Goal: Book appointment/travel/reservation

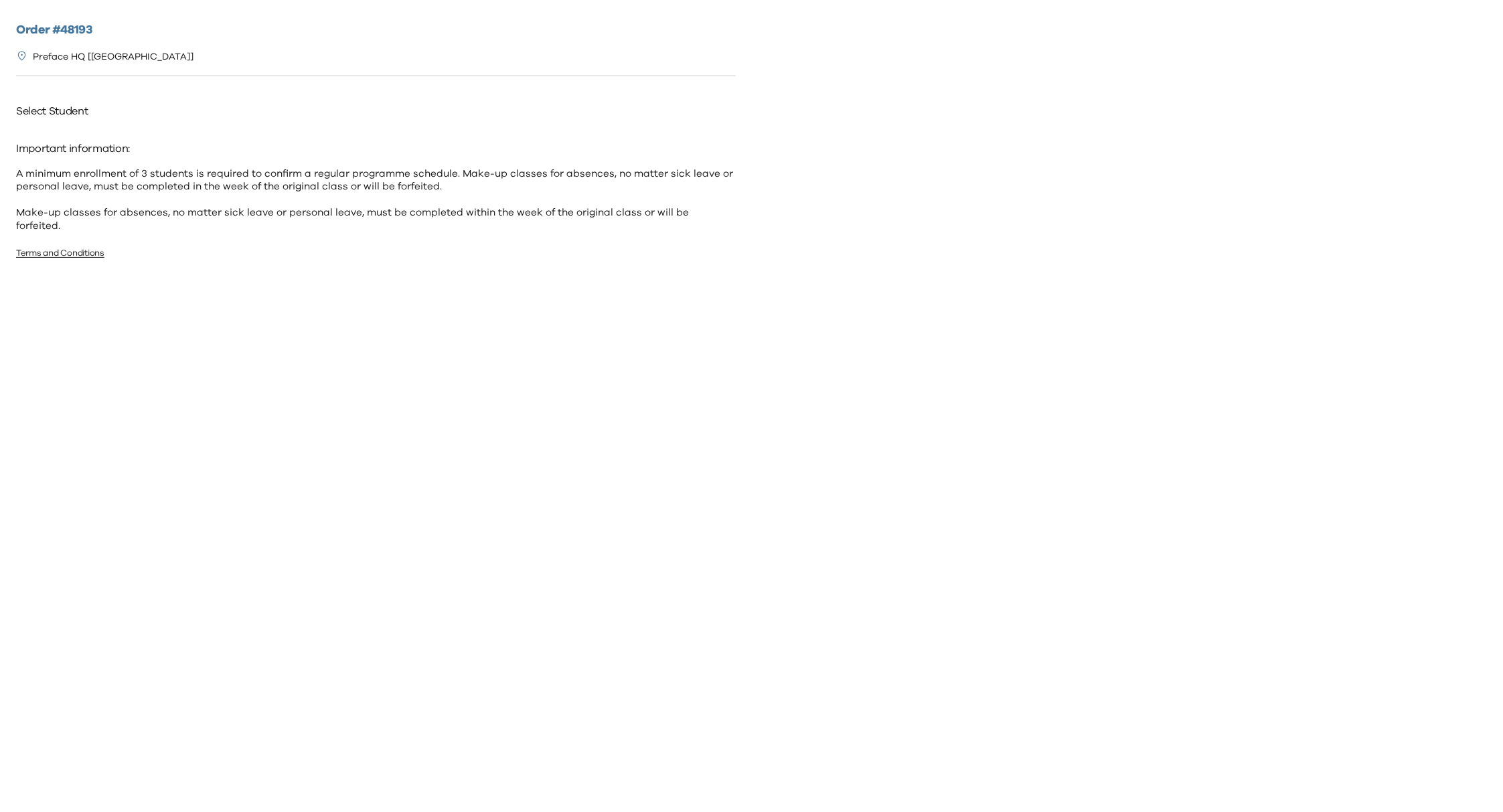
click at [321, 142] on p "Important information:" at bounding box center [376, 149] width 720 height 22
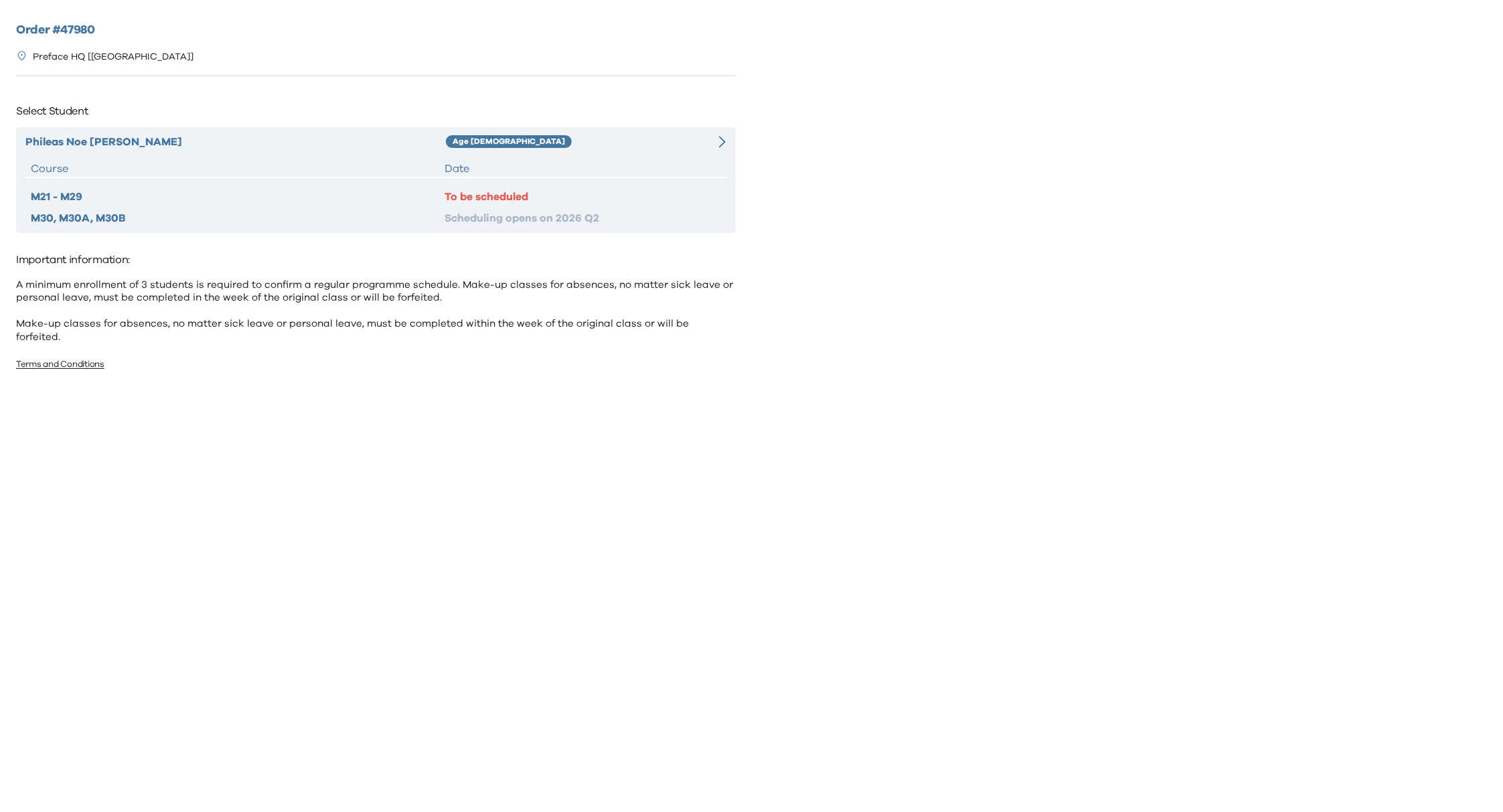
click at [617, 166] on div "Date" at bounding box center [583, 168] width 276 height 16
click at [644, 156] on div "Phileas Noe Nguyen Huu Age 6-7 Course Date M21 - M29 To be scheduled M30, M30A,…" at bounding box center [376, 180] width 720 height 106
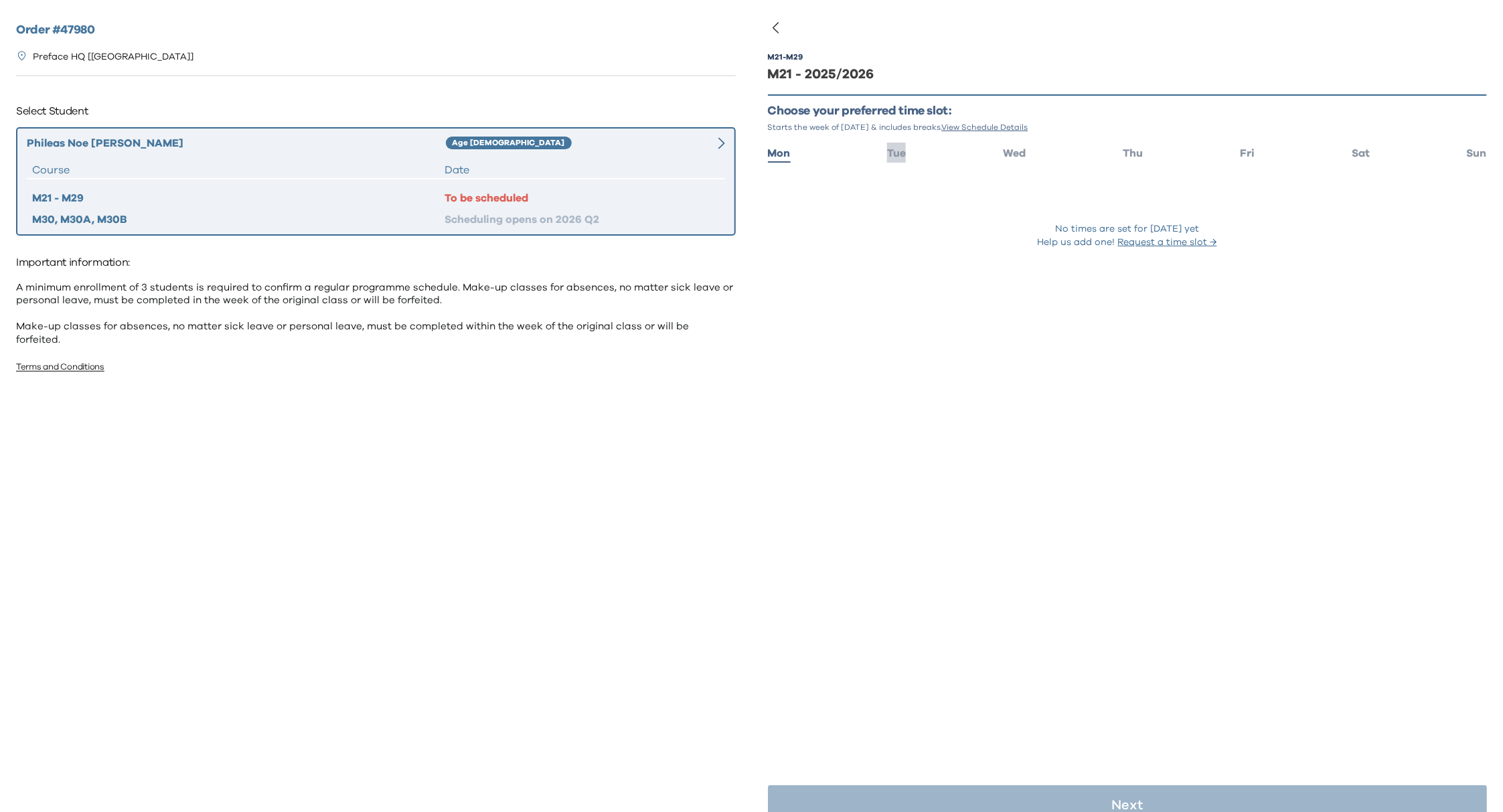
click at [901, 153] on span "Tue" at bounding box center [896, 153] width 18 height 11
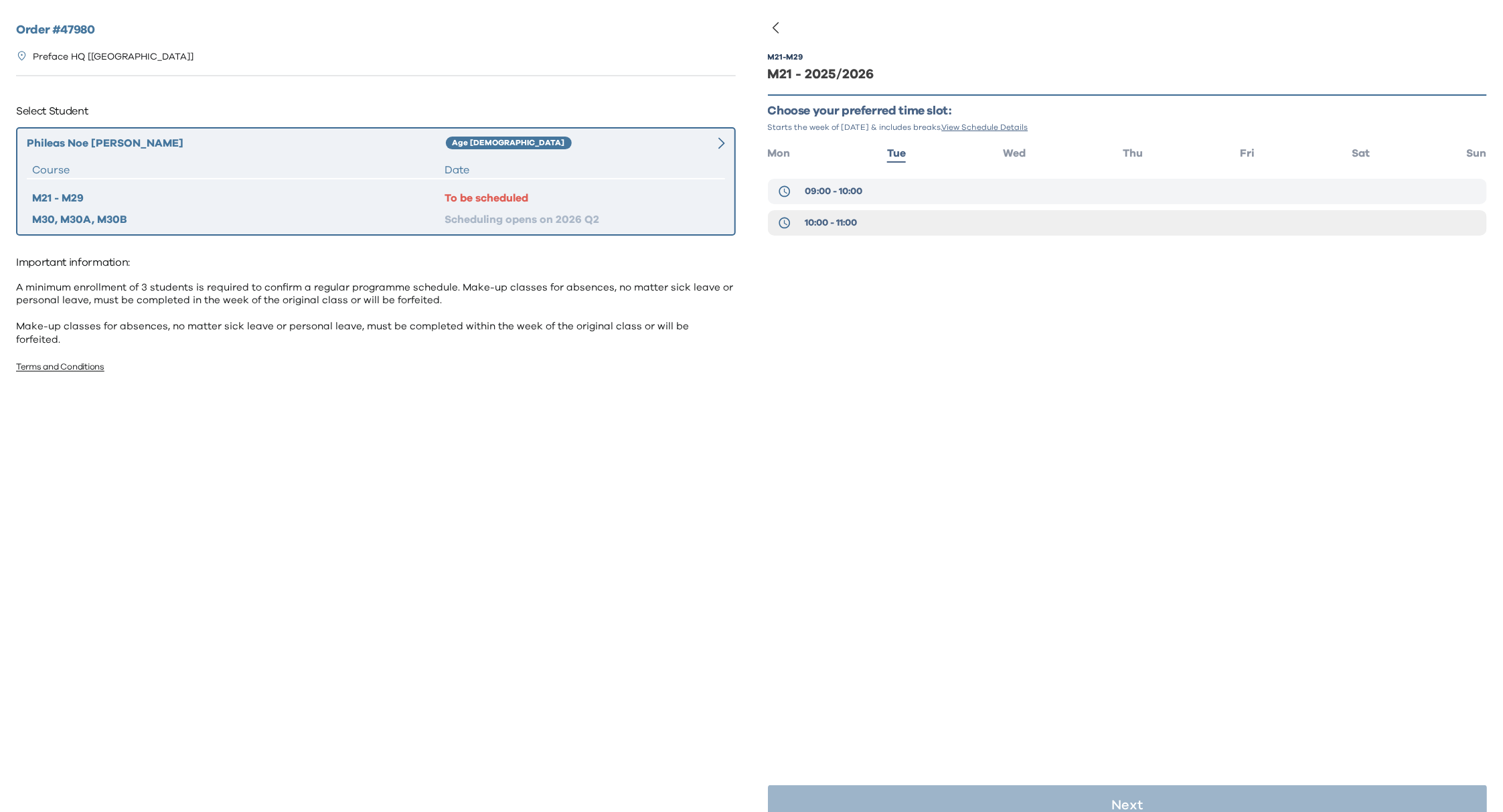
click at [940, 191] on button "09:00 - 10:00" at bounding box center [1128, 191] width 720 height 25
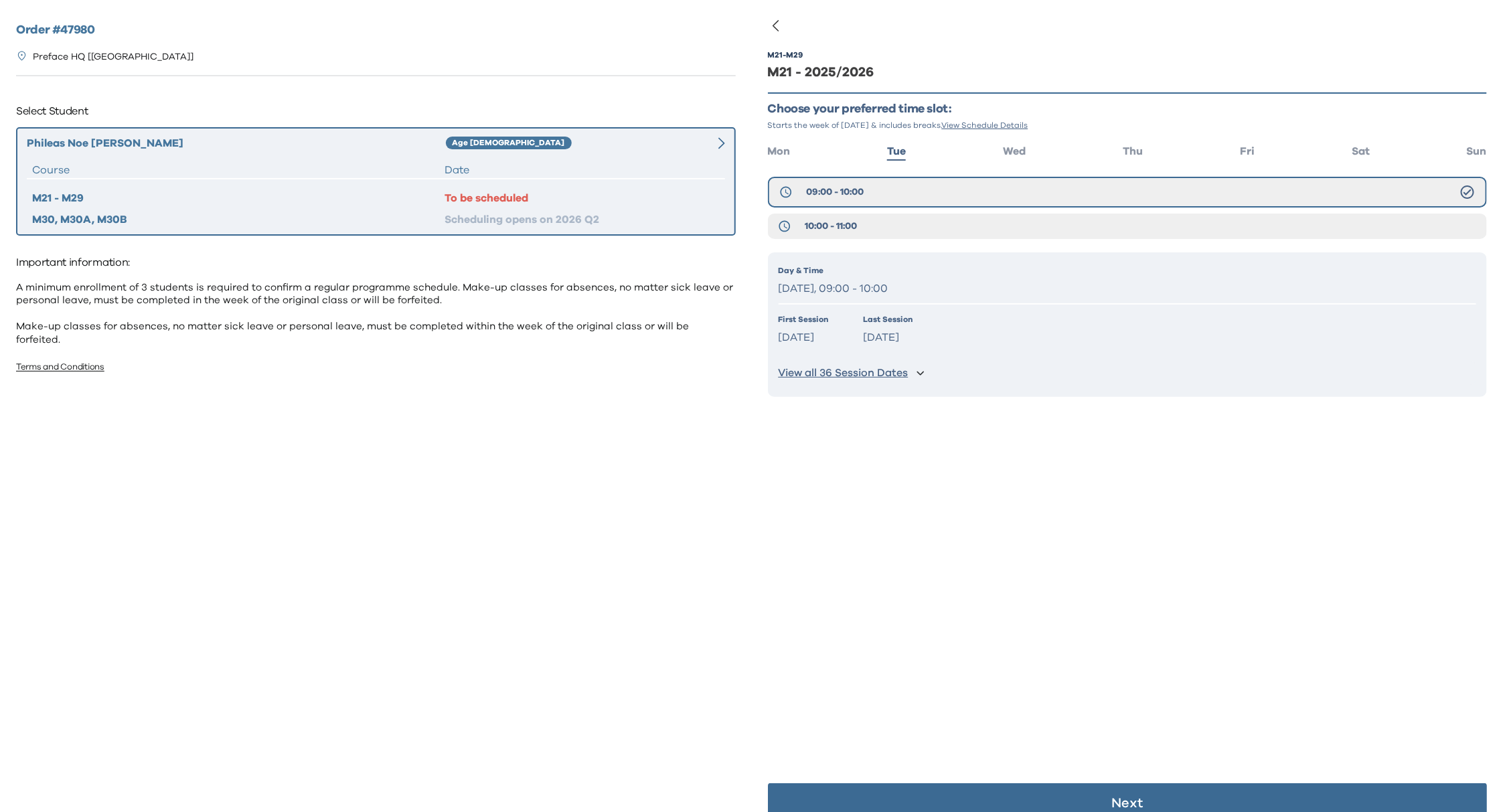
scroll to position [4, 0]
click at [1080, 790] on button "Next" at bounding box center [1128, 801] width 720 height 40
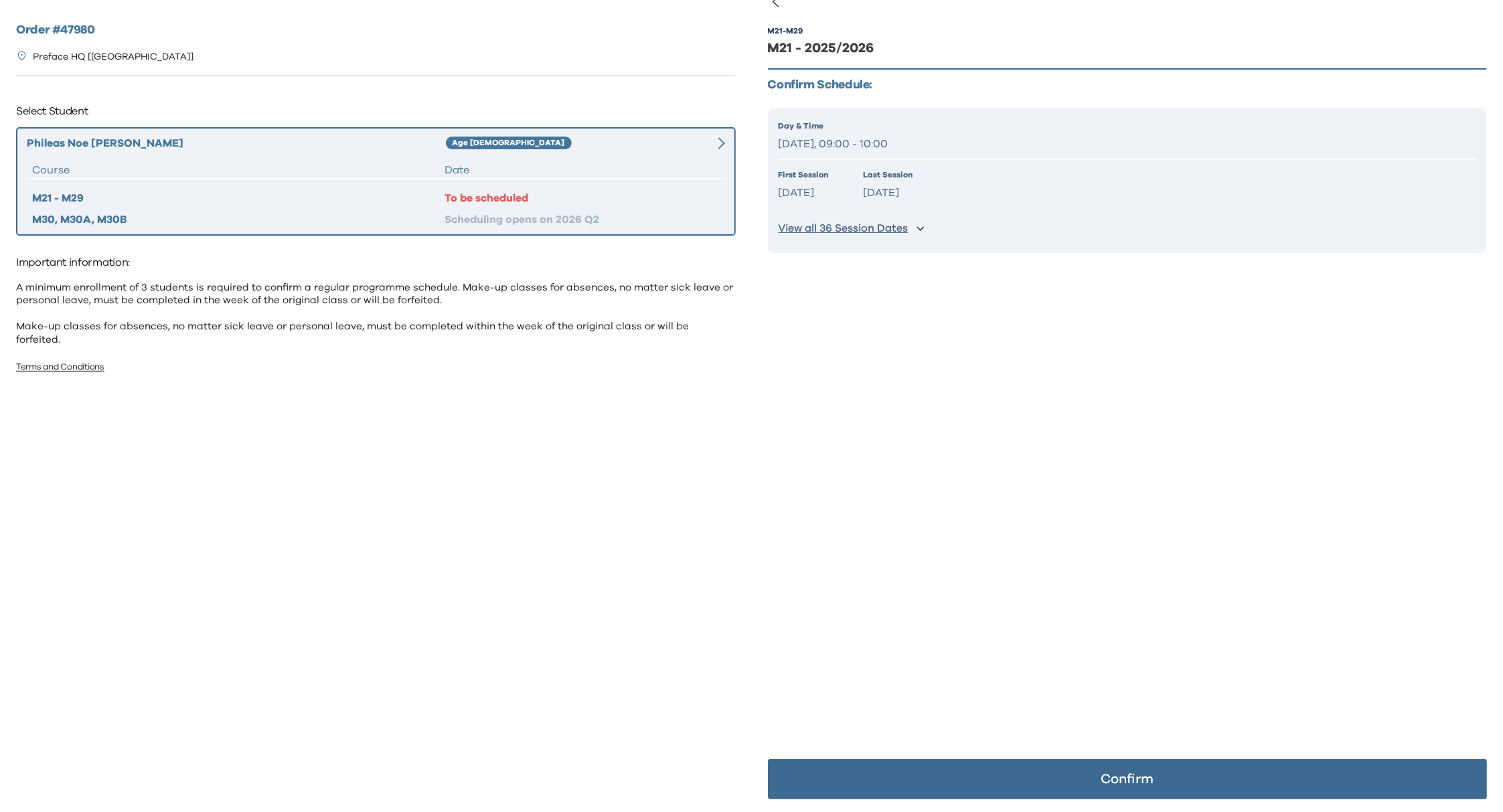
scroll to position [26, 0]
click at [1114, 777] on p "Confirm" at bounding box center [1127, 778] width 53 height 13
click at [930, 140] on p "Tuesday, 09:00 - 10:00" at bounding box center [1128, 144] width 698 height 19
click at [1008, 187] on div "First Session Sep 09 2025 Last Session Jun 09 2026" at bounding box center [1128, 186] width 698 height 34
click at [869, 228] on p "View all 36 Session Dates" at bounding box center [843, 229] width 130 height 14
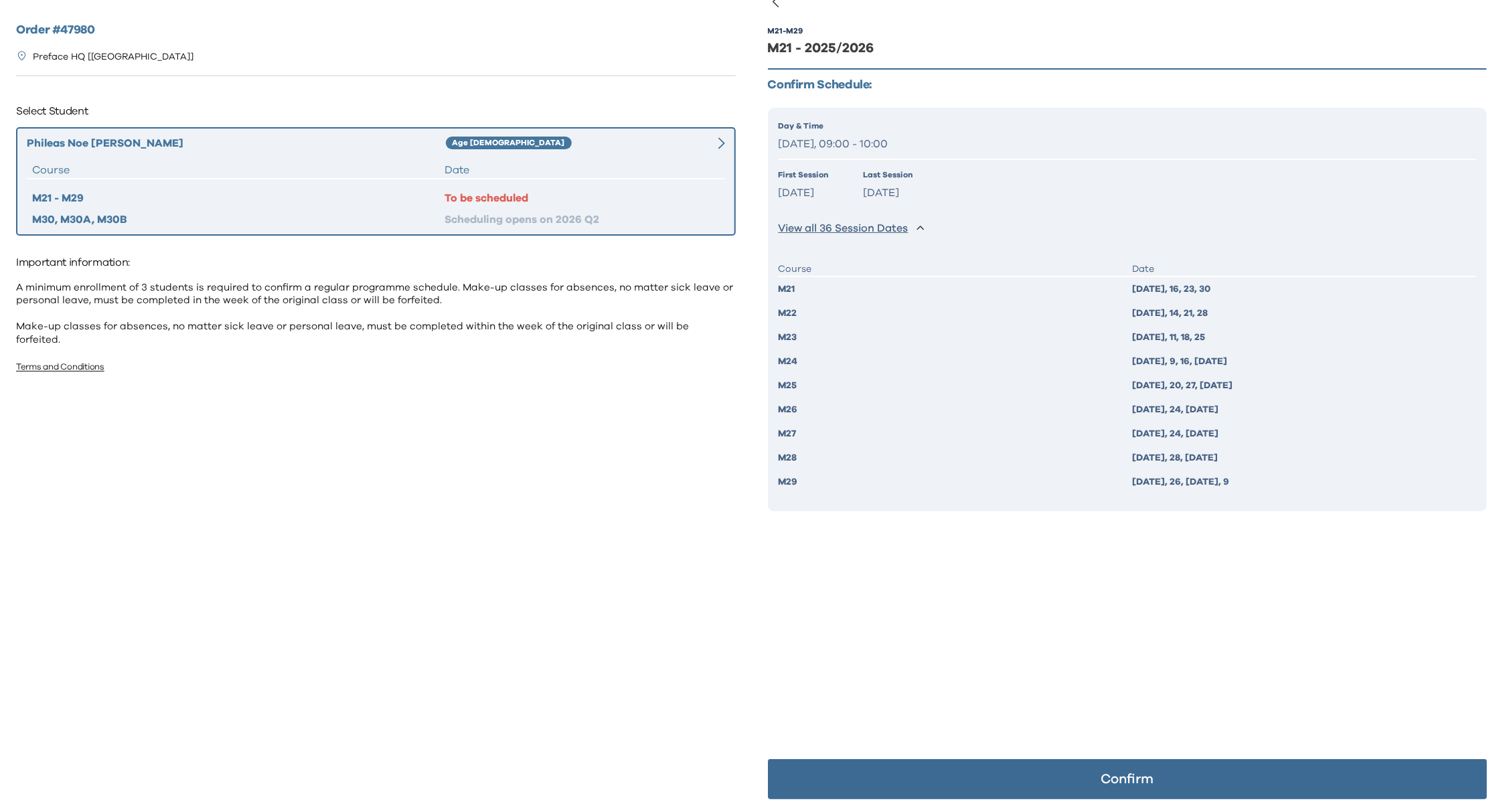
click at [508, 475] on div "Order # 47980 Preface HQ [Causeway Bay] Select Student Phileas Noe Nguyen Huu A…" at bounding box center [375, 400] width 752 height 800
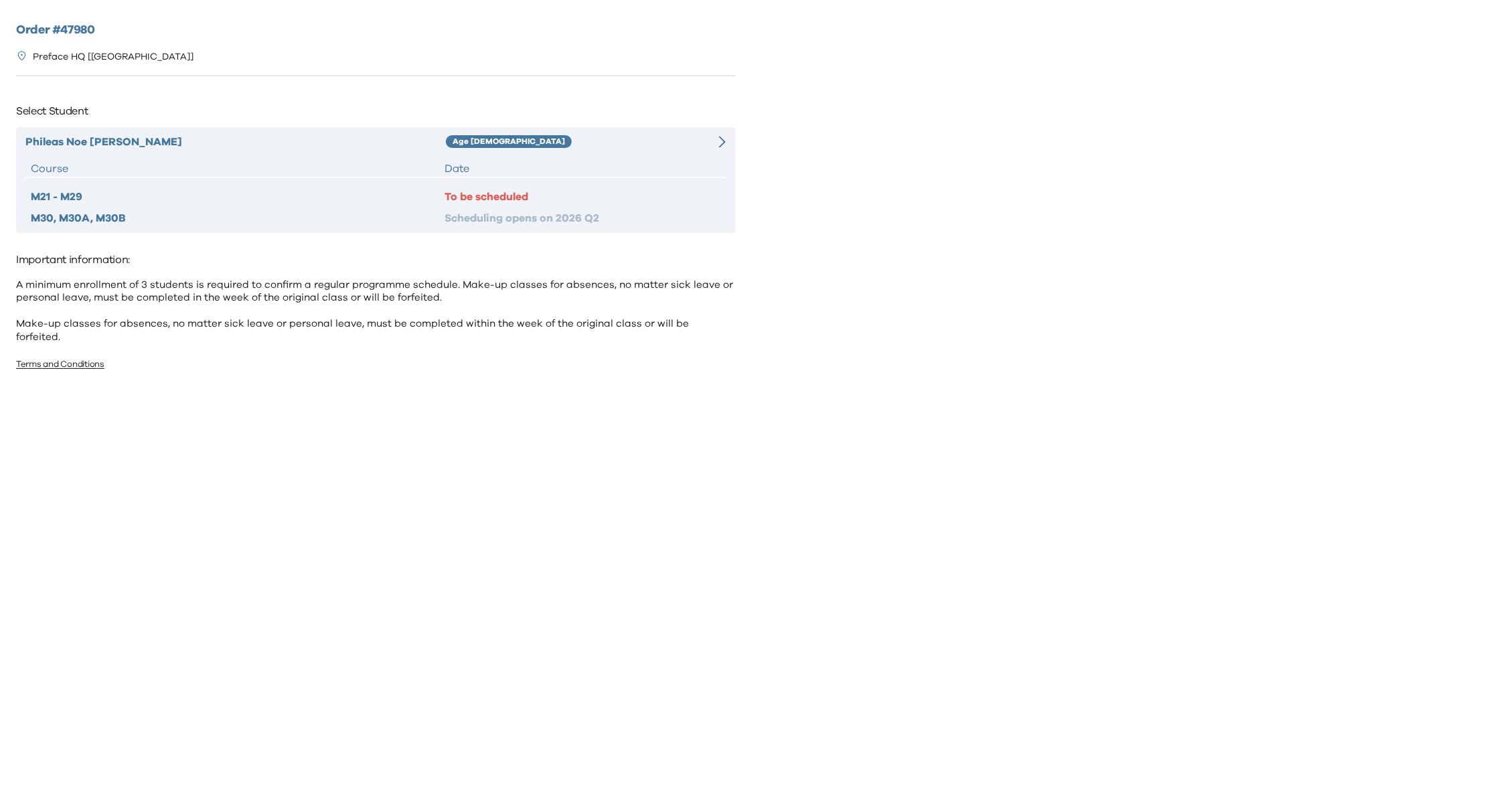
click at [655, 156] on div "Phileas [PERSON_NAME] [PERSON_NAME] Age [DEMOGRAPHIC_DATA] Course Date M21 - M2…" at bounding box center [376, 180] width 720 height 106
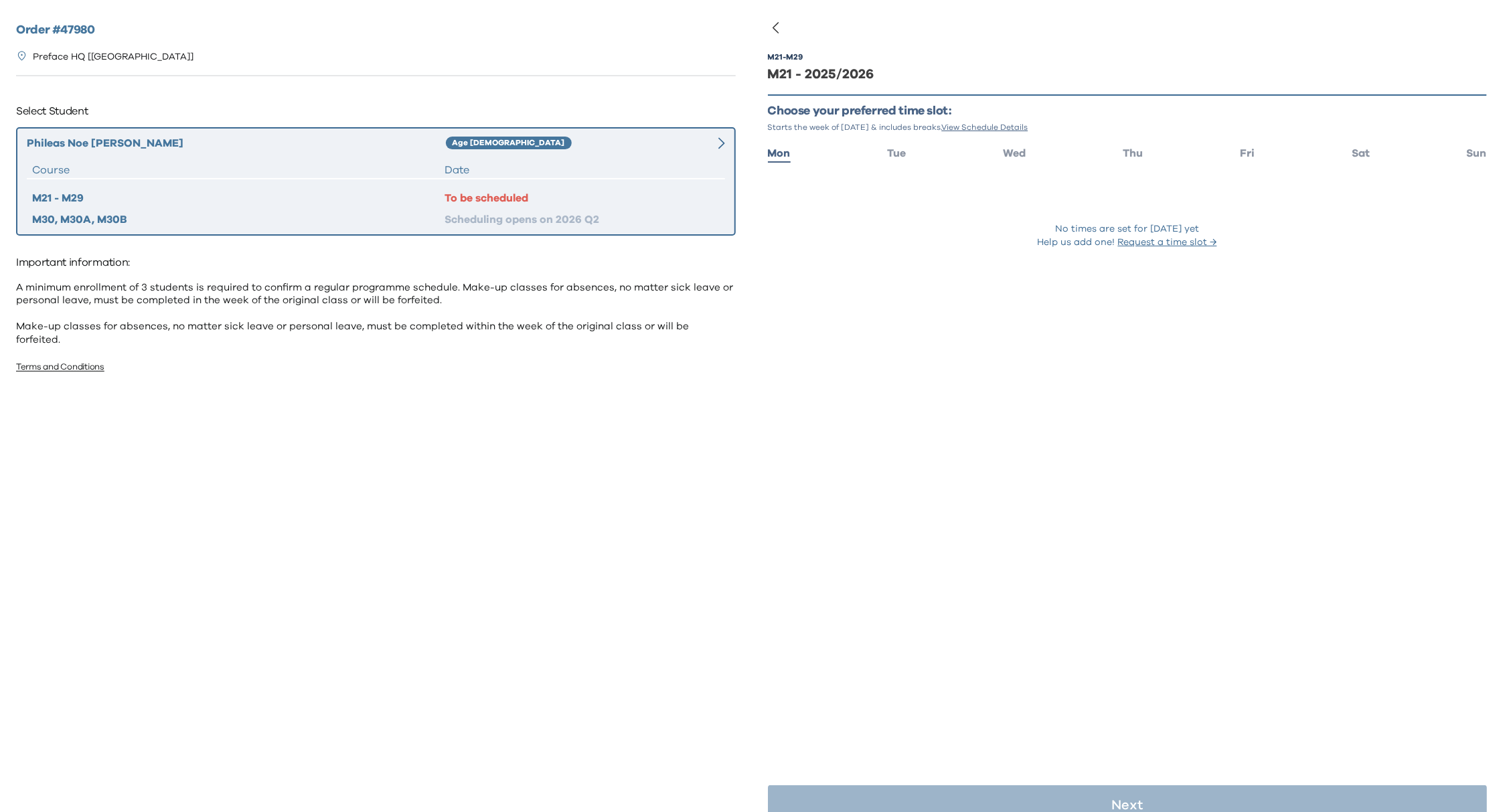
click at [904, 153] on ul "Mon Tue Wed Thu Fri Sat Sun" at bounding box center [1128, 152] width 720 height 19
click at [899, 153] on span "Tue" at bounding box center [896, 153] width 18 height 11
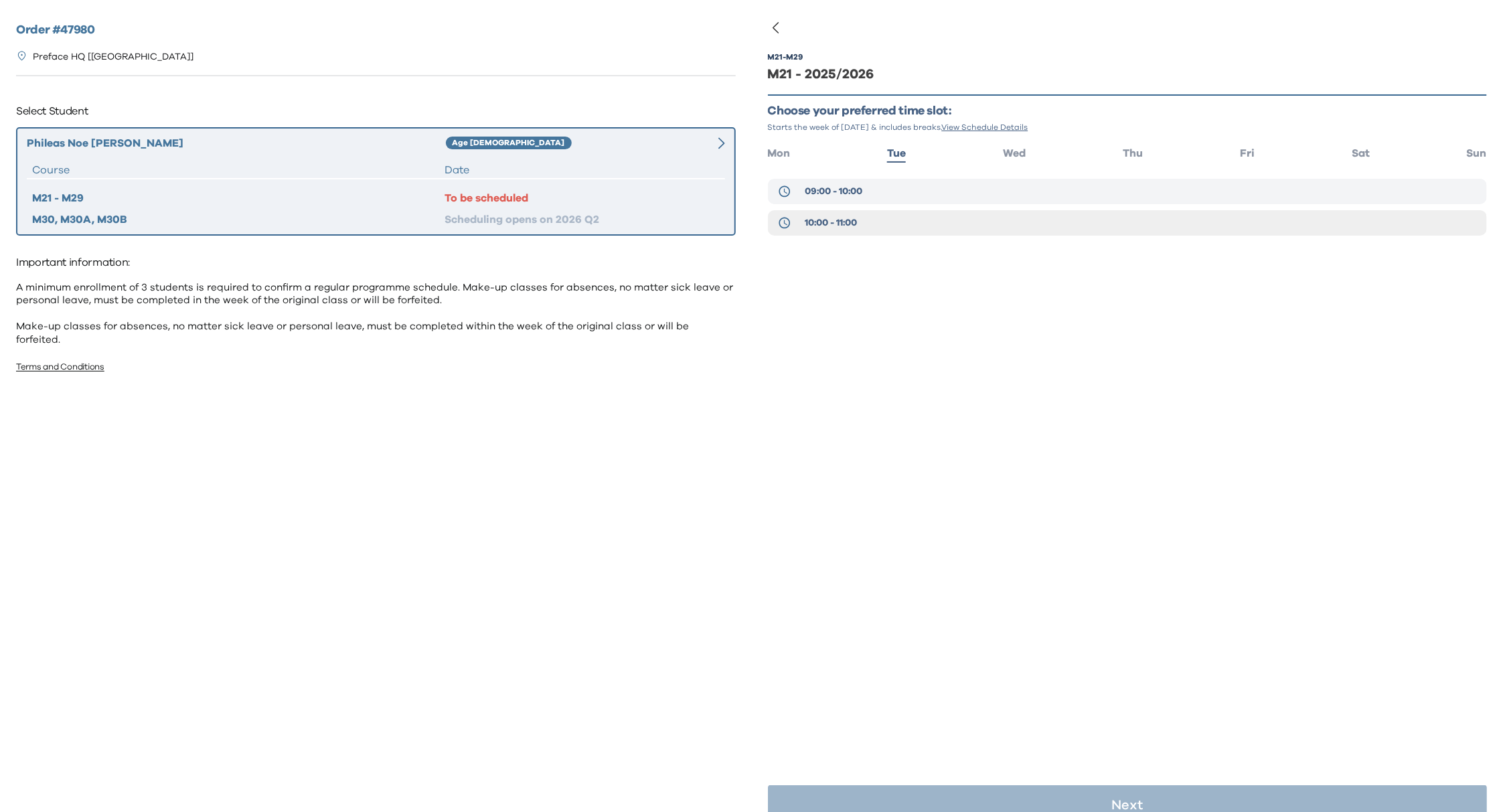
click at [873, 189] on button "09:00 - 10:00" at bounding box center [1128, 191] width 720 height 25
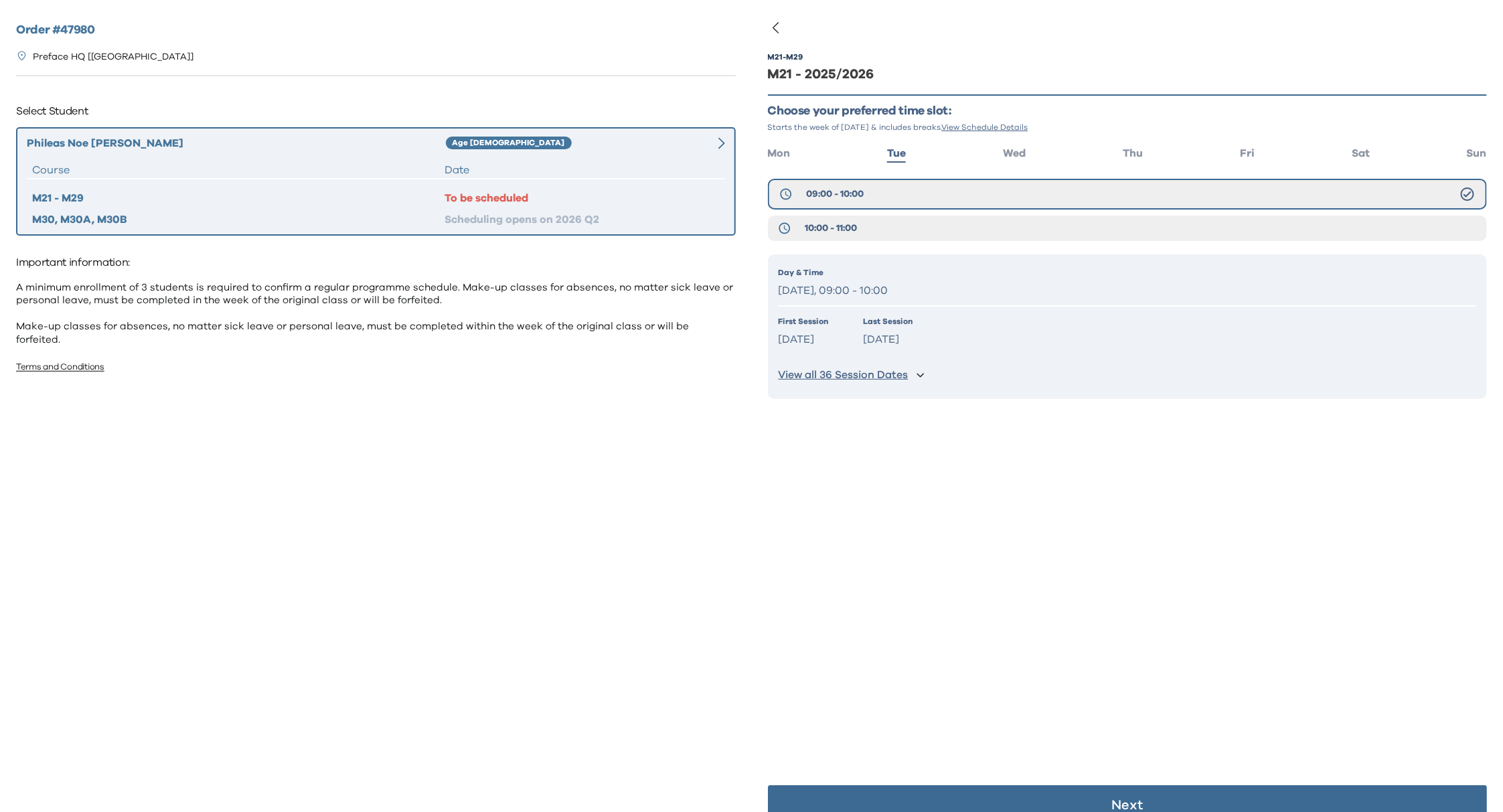
click at [1091, 639] on div "M21 - M29 M21 - 2025/2026 Choose your preferred time slot: Starts the week of S…" at bounding box center [1128, 433] width 720 height 812
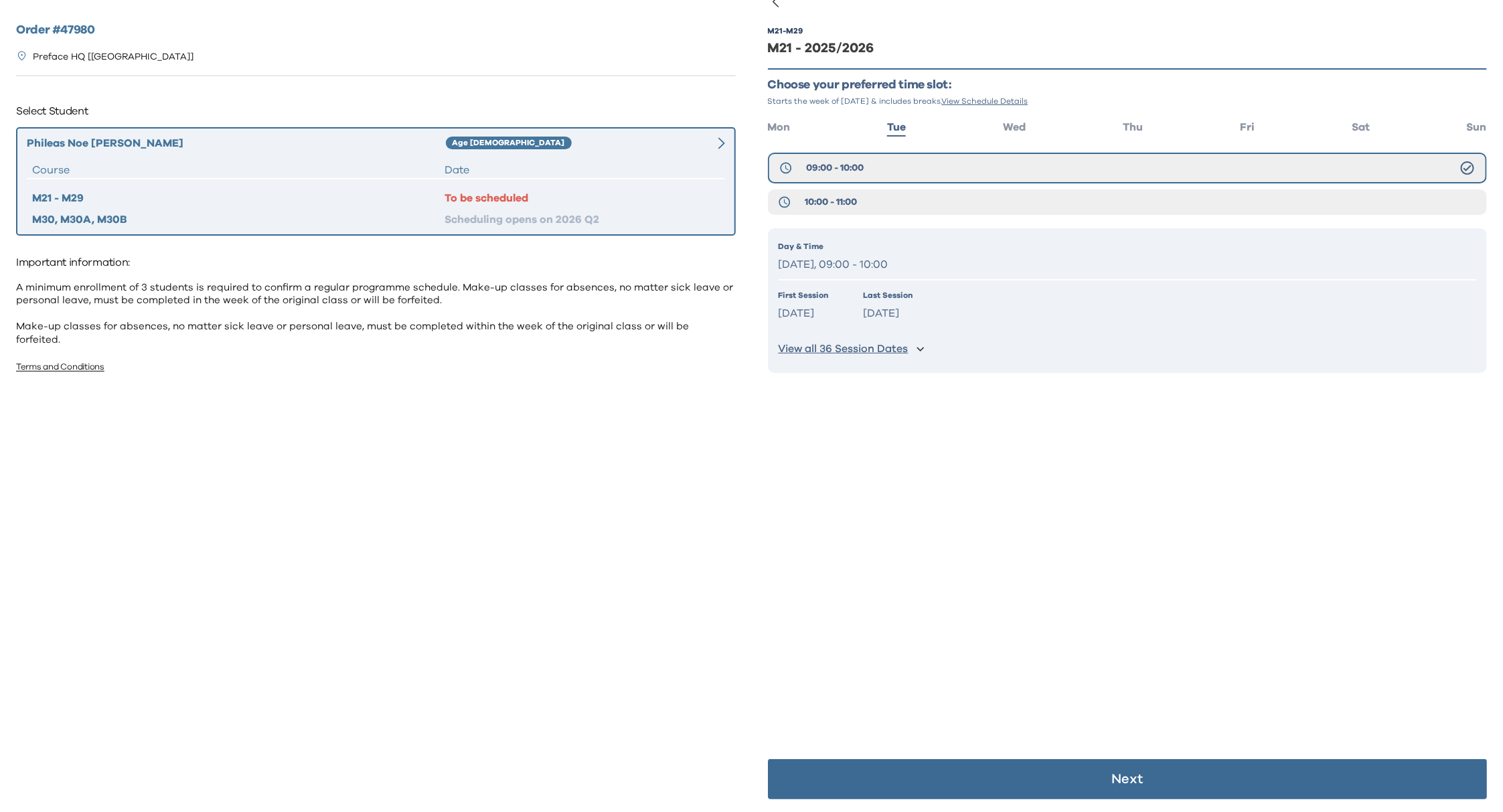
scroll to position [26, 0]
click at [1077, 772] on button "Next" at bounding box center [1128, 779] width 720 height 40
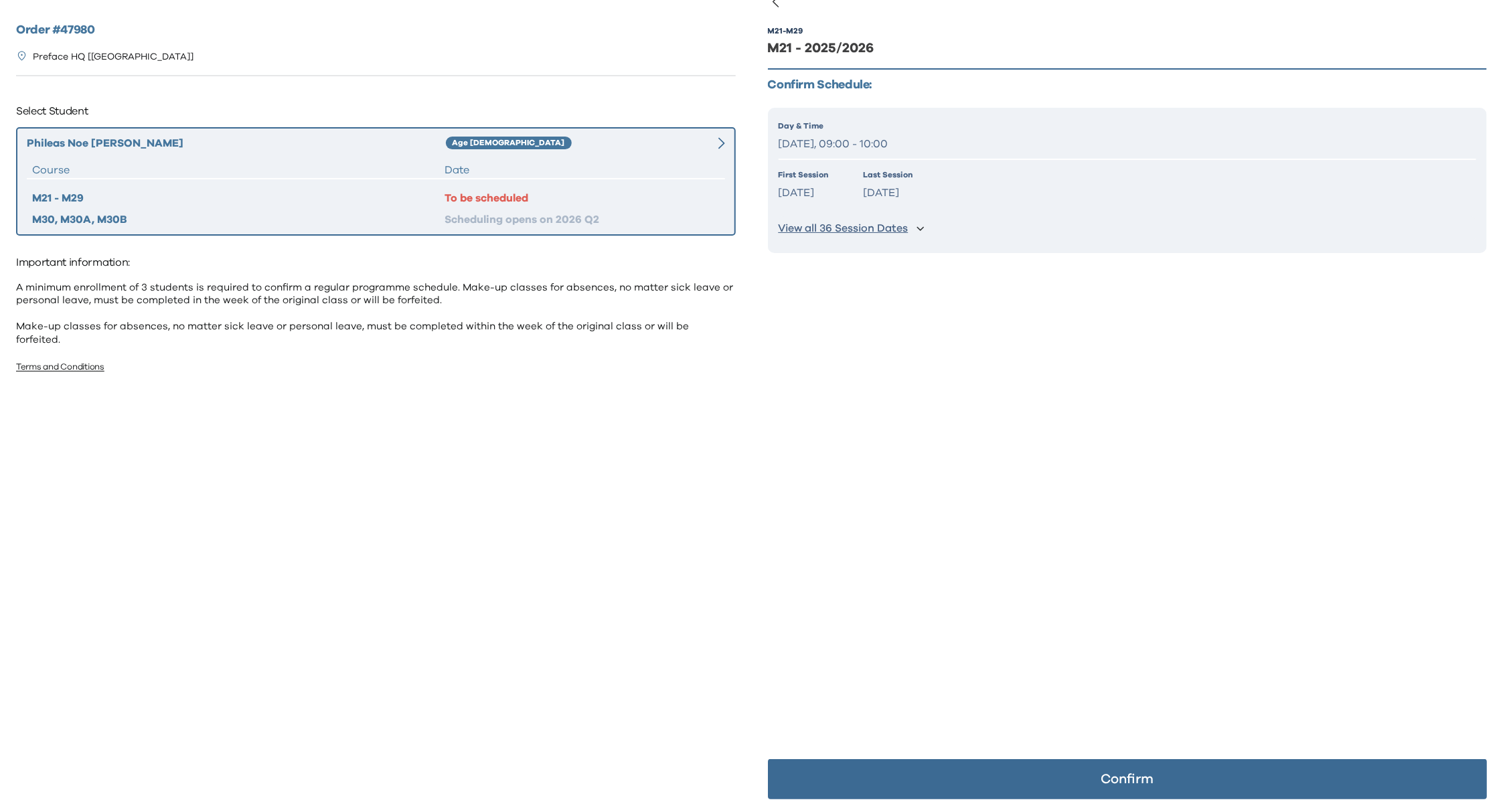
click at [1085, 774] on button "Confirm" at bounding box center [1128, 779] width 720 height 40
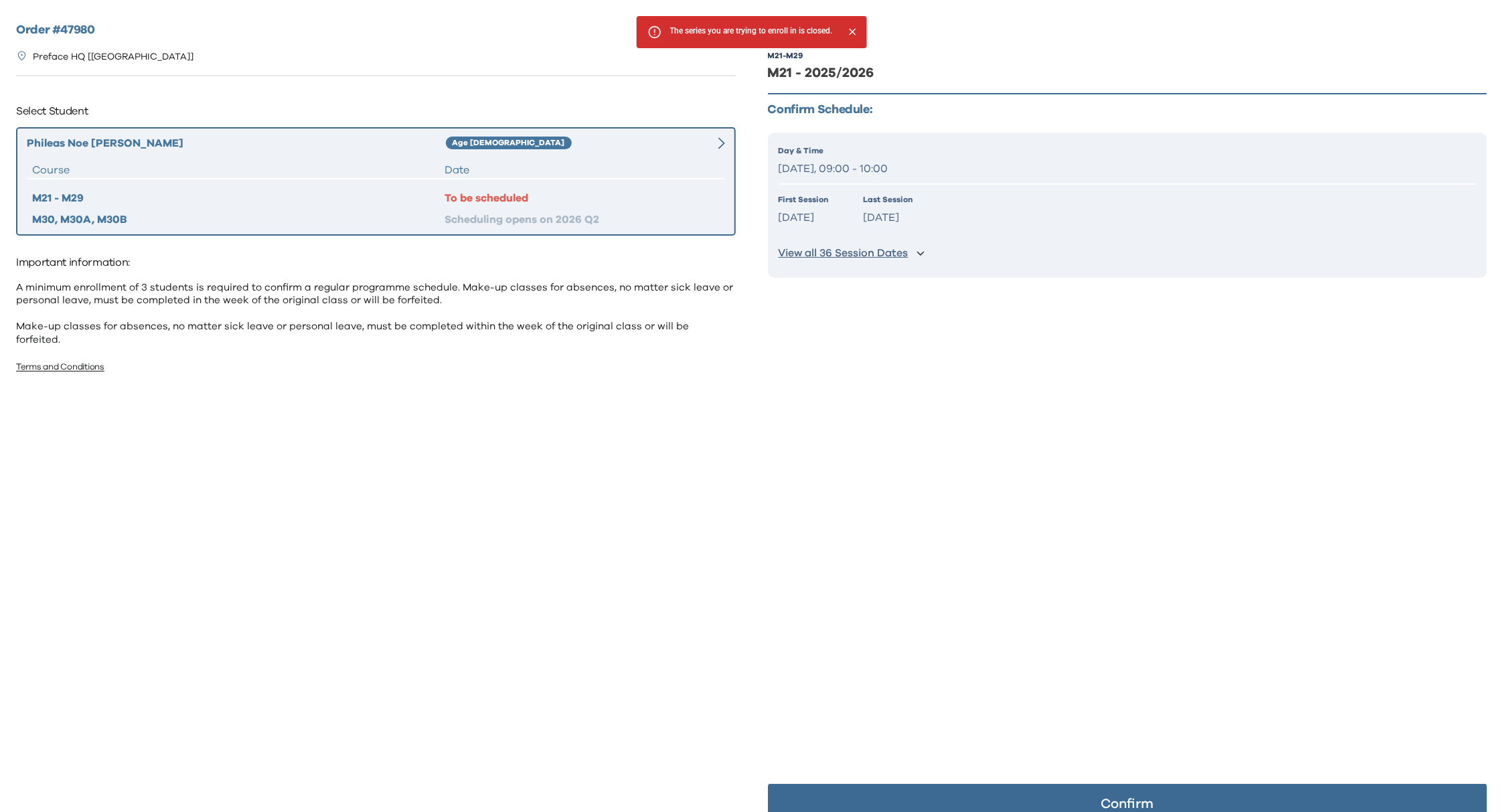
scroll to position [0, 0]
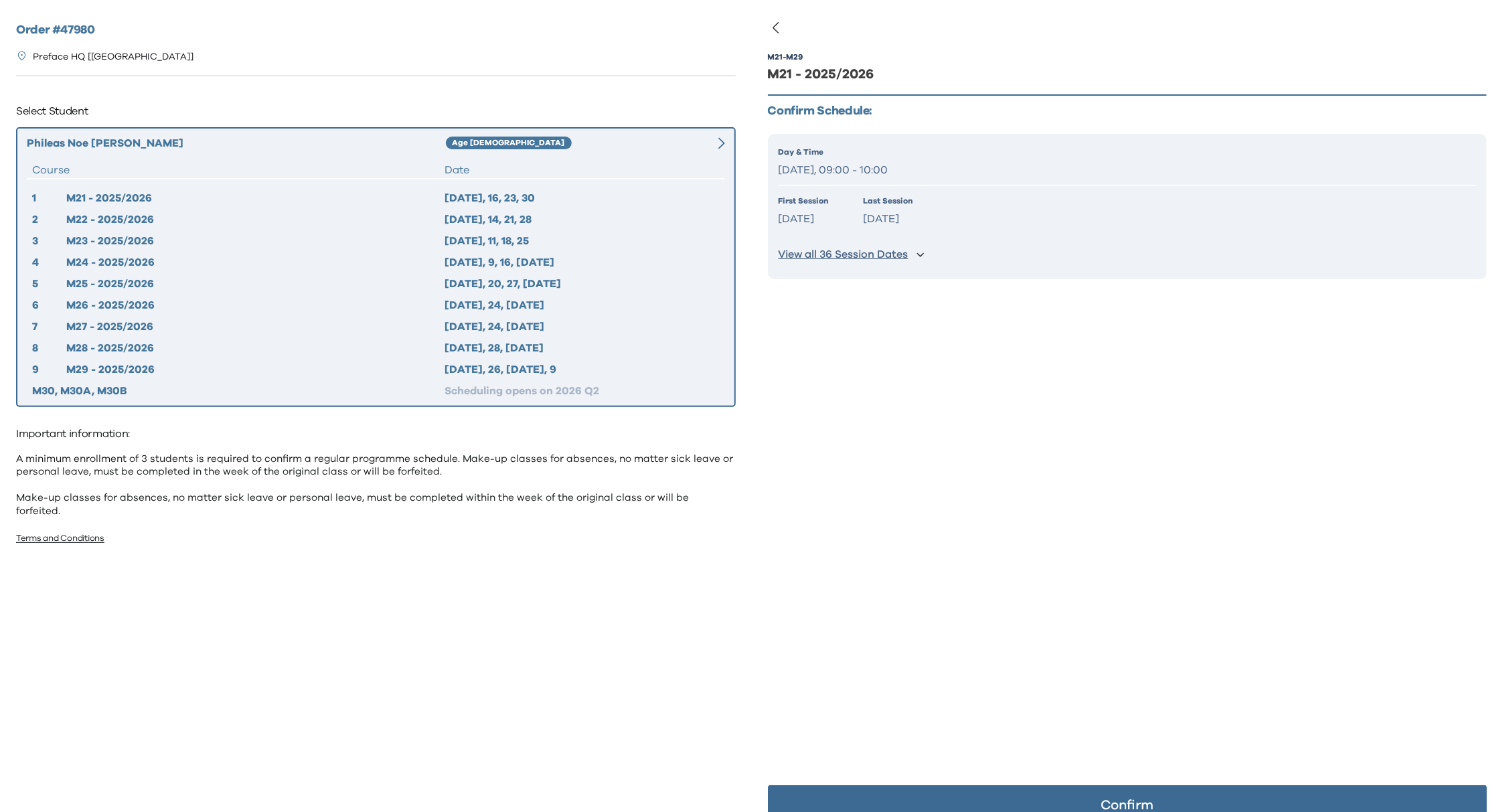
click at [782, 23] on icon "button" at bounding box center [775, 27] width 16 height 16
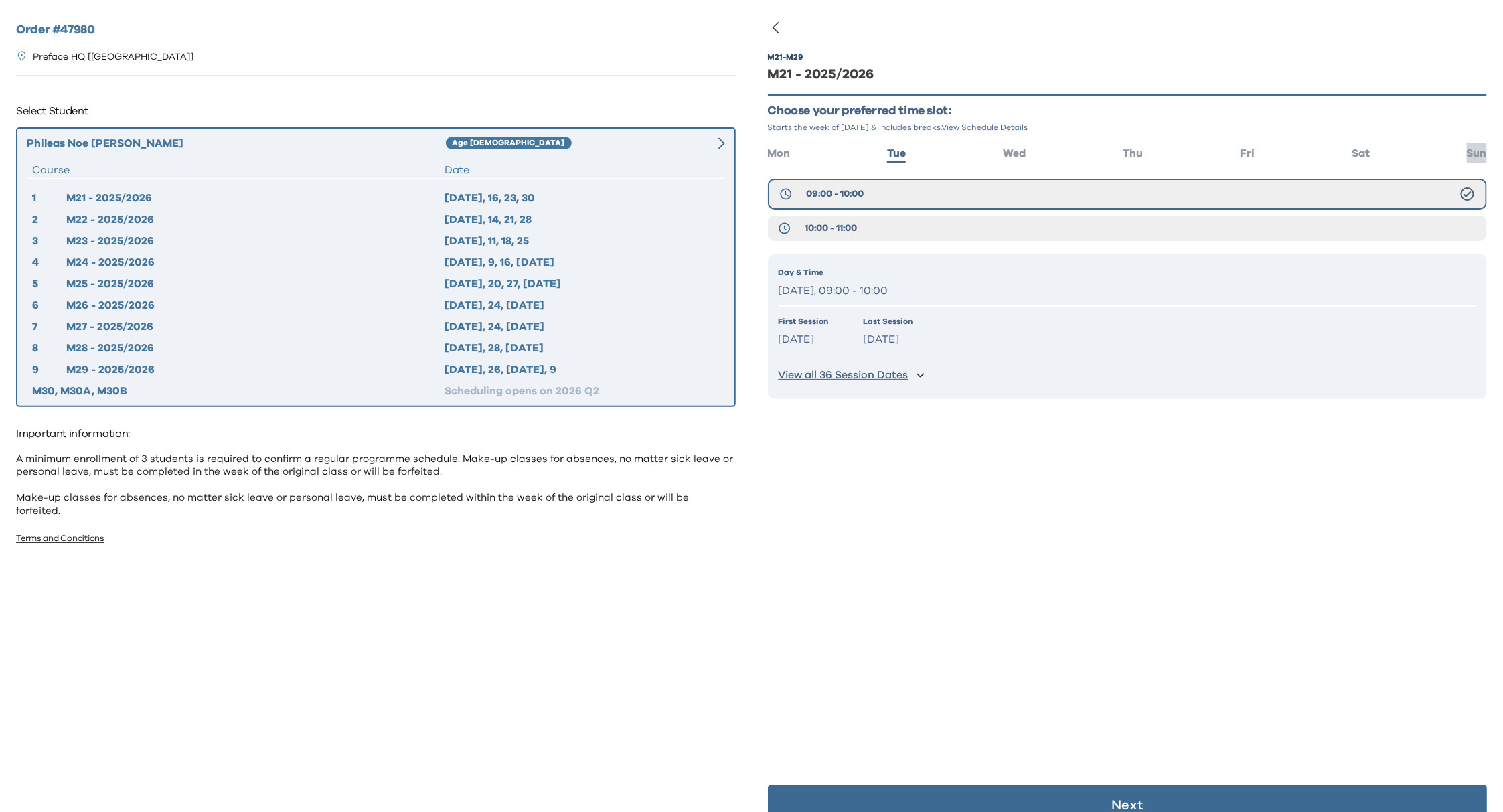
click at [1467, 154] on span "Sun" at bounding box center [1477, 153] width 20 height 11
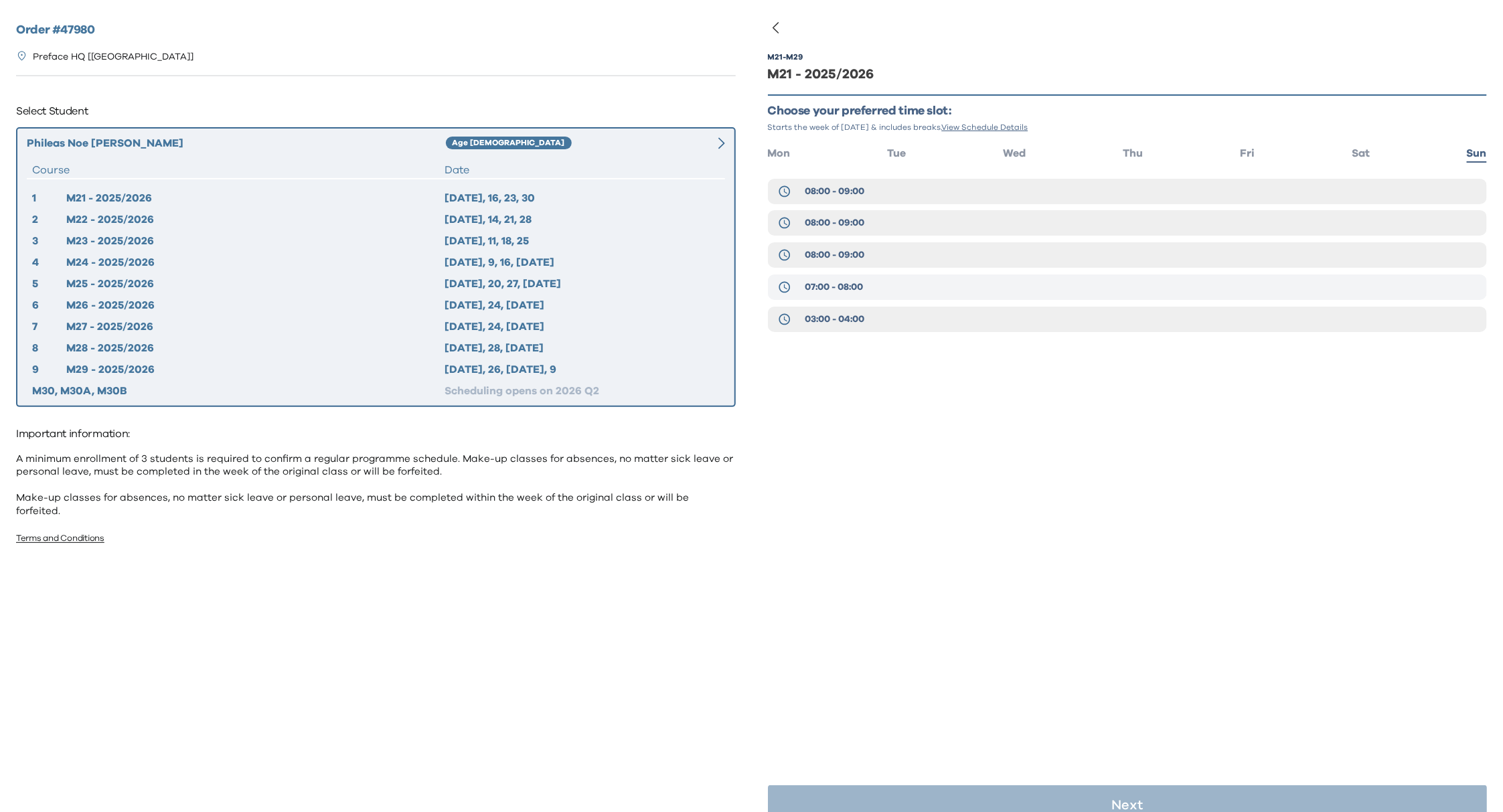
click at [822, 289] on span "07:00 - 08:00" at bounding box center [834, 287] width 59 height 13
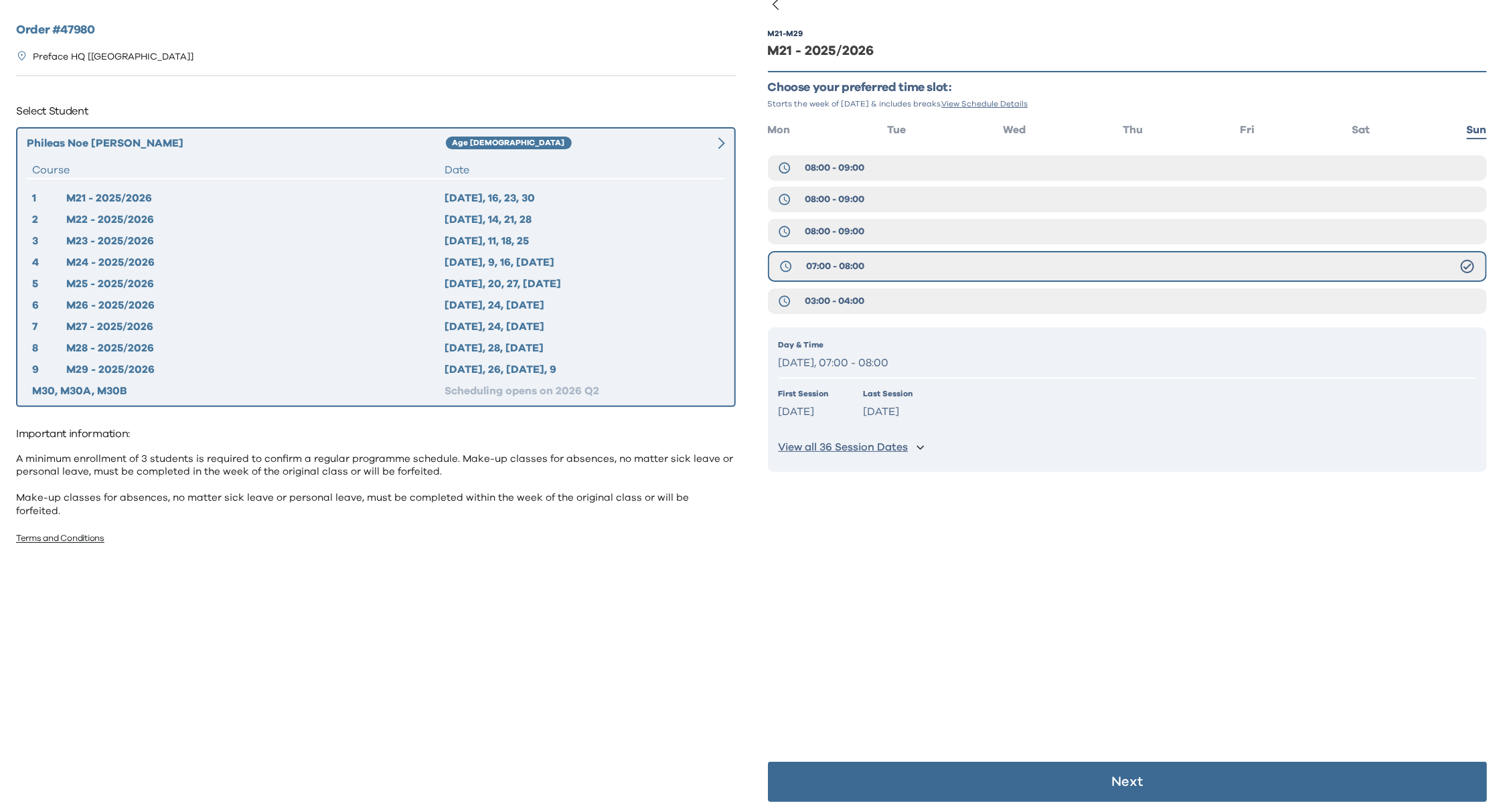
scroll to position [26, 0]
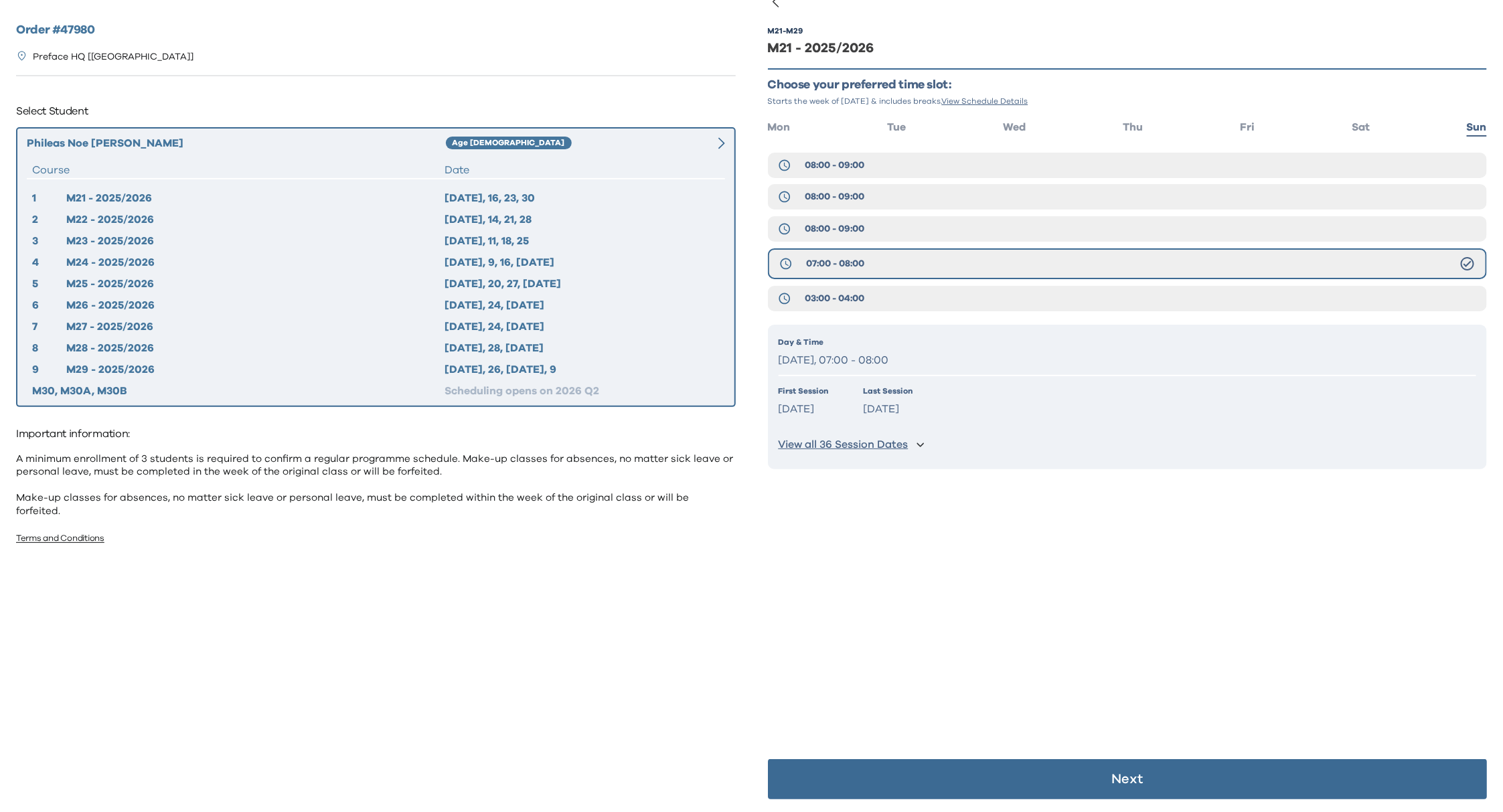
click at [1130, 777] on p "Next" at bounding box center [1127, 778] width 32 height 13
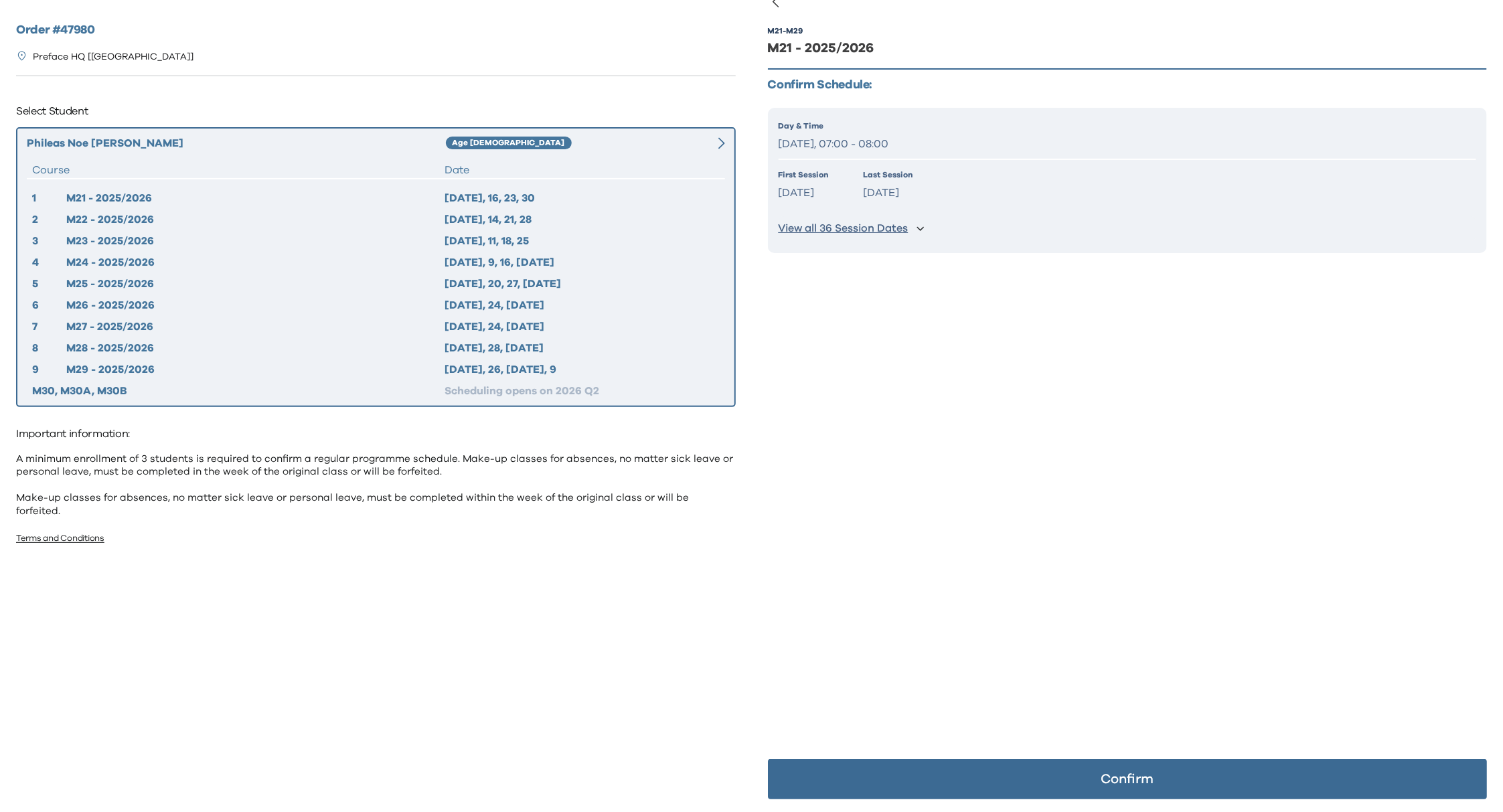
drag, startPoint x: 1099, startPoint y: 778, endPoint x: 1118, endPoint y: 757, distance: 28.3
click at [1101, 778] on p "Confirm" at bounding box center [1127, 778] width 53 height 13
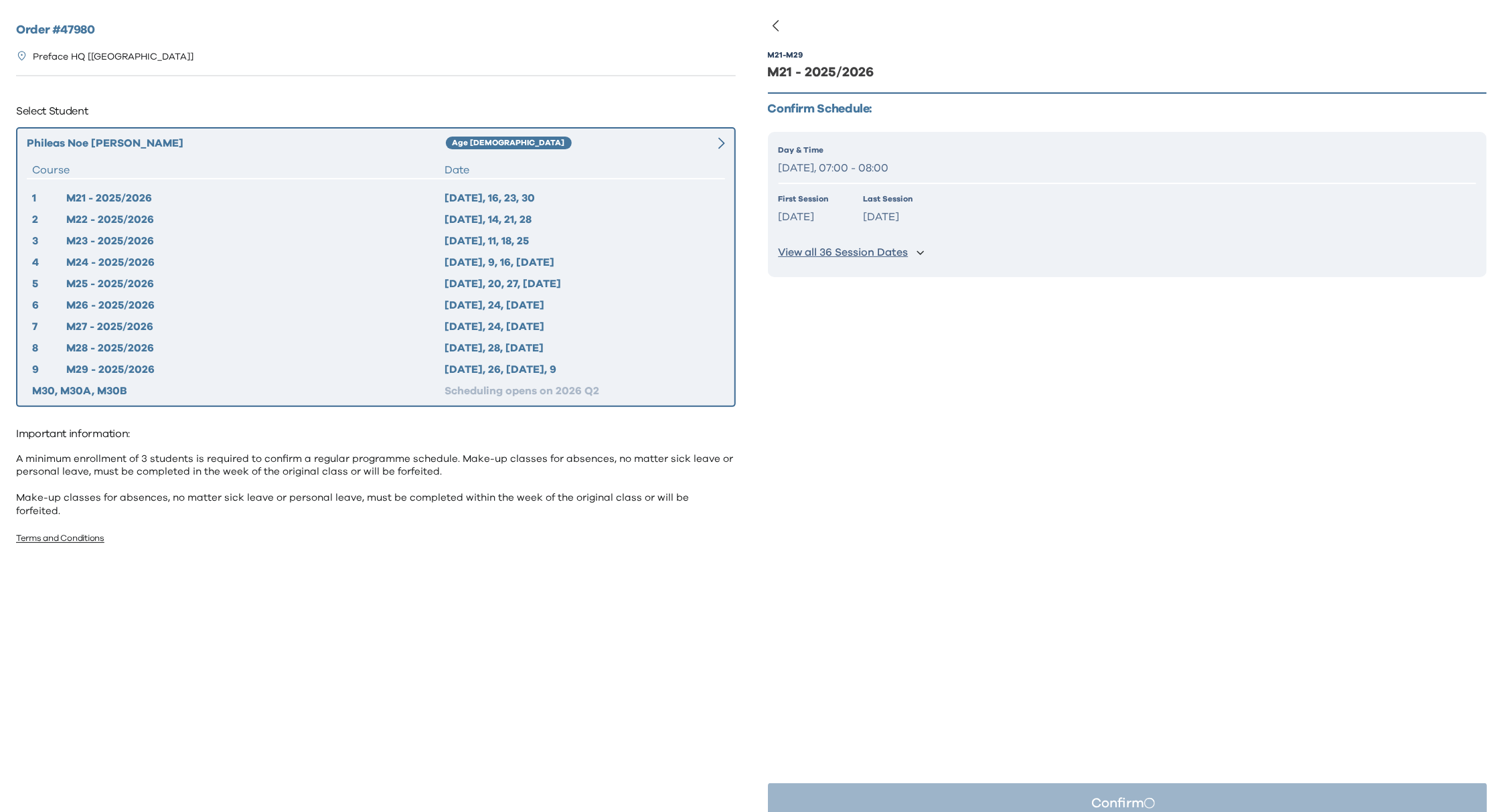
scroll to position [0, 0]
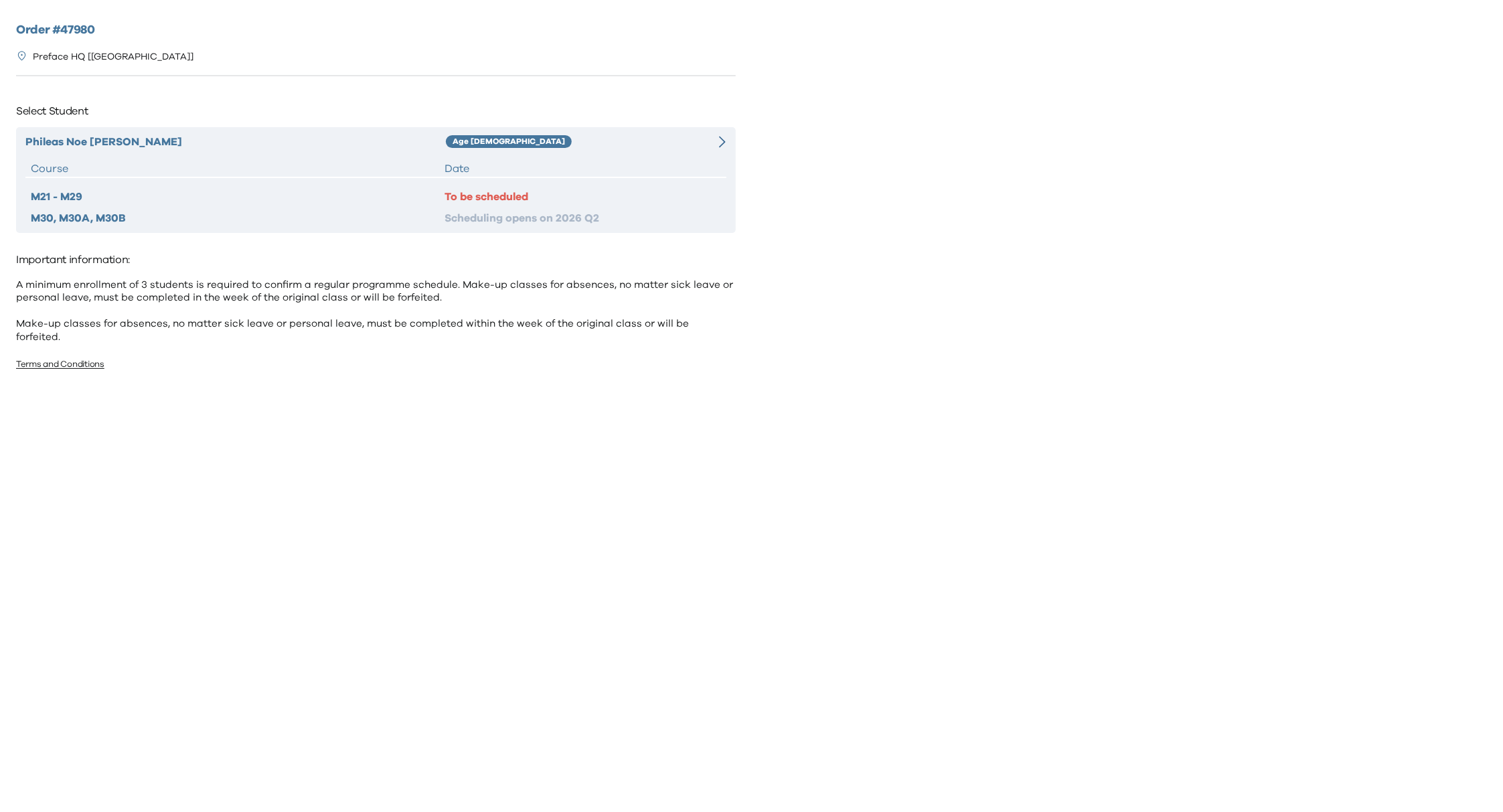
click at [639, 148] on div "Age [DEMOGRAPHIC_DATA]" at bounding box center [569, 142] width 245 height 16
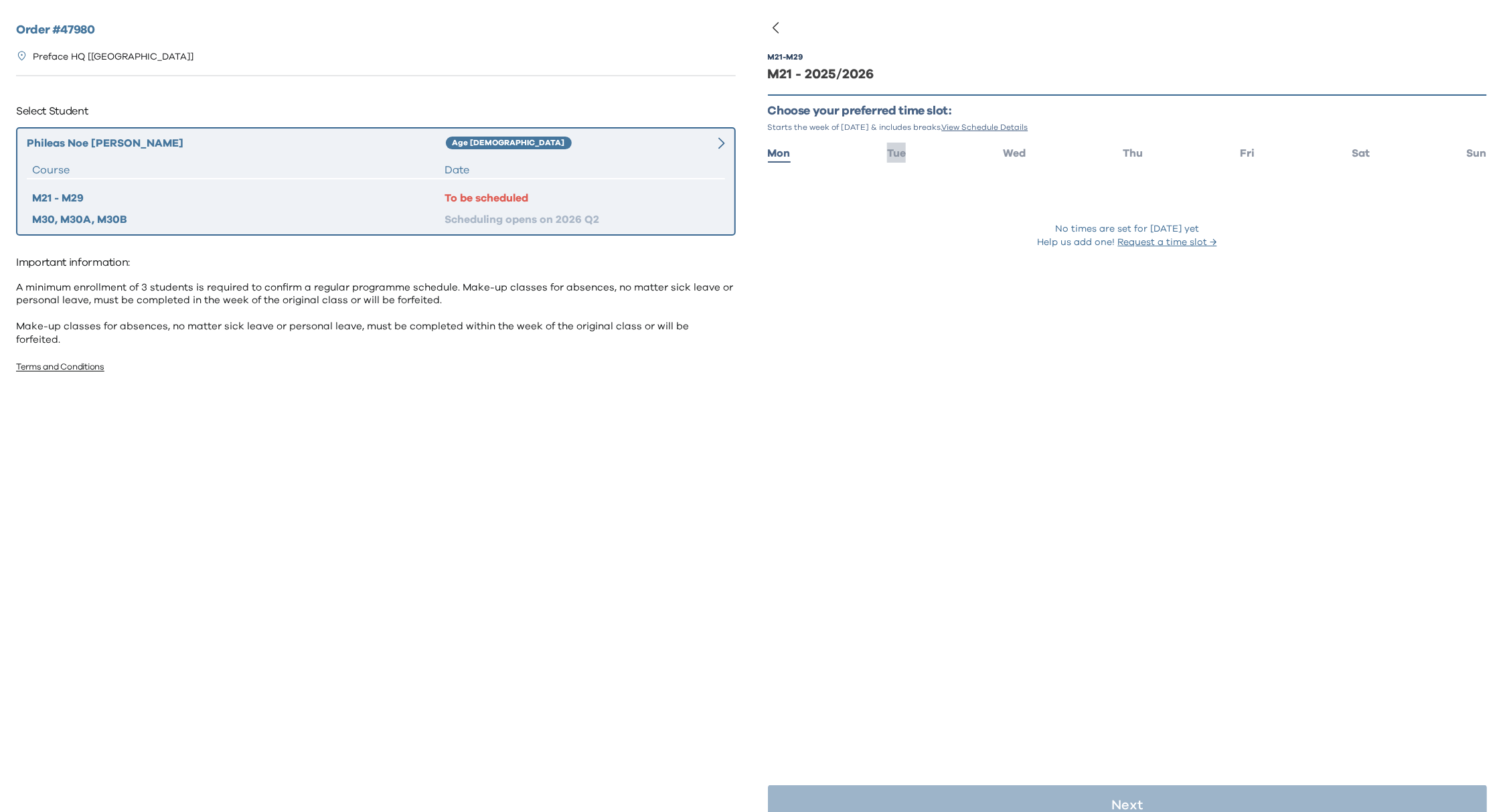
click at [897, 159] on li "Tue" at bounding box center [896, 152] width 18 height 19
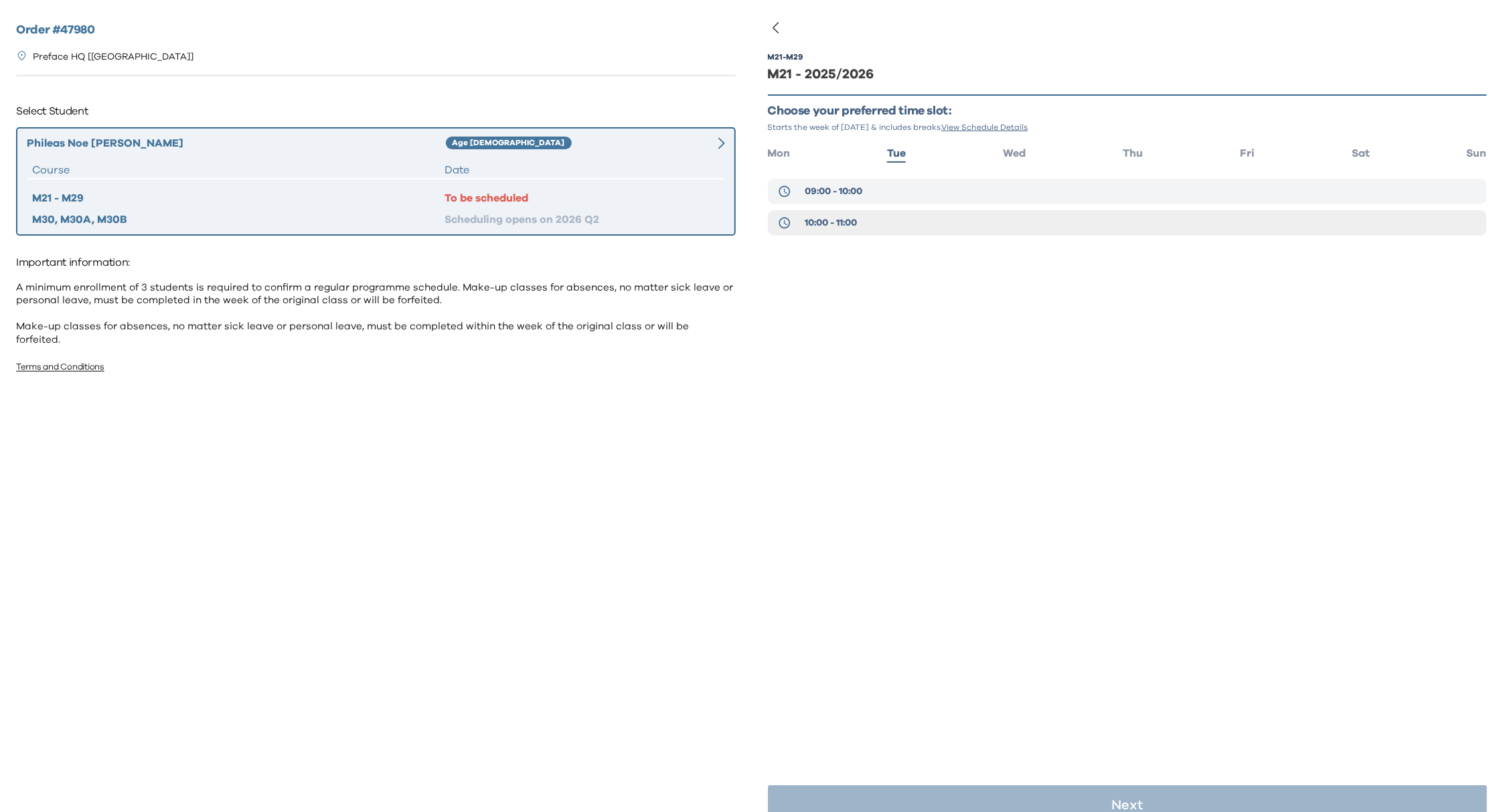
click at [833, 191] on span "09:00 - 10:00" at bounding box center [833, 191] width 58 height 13
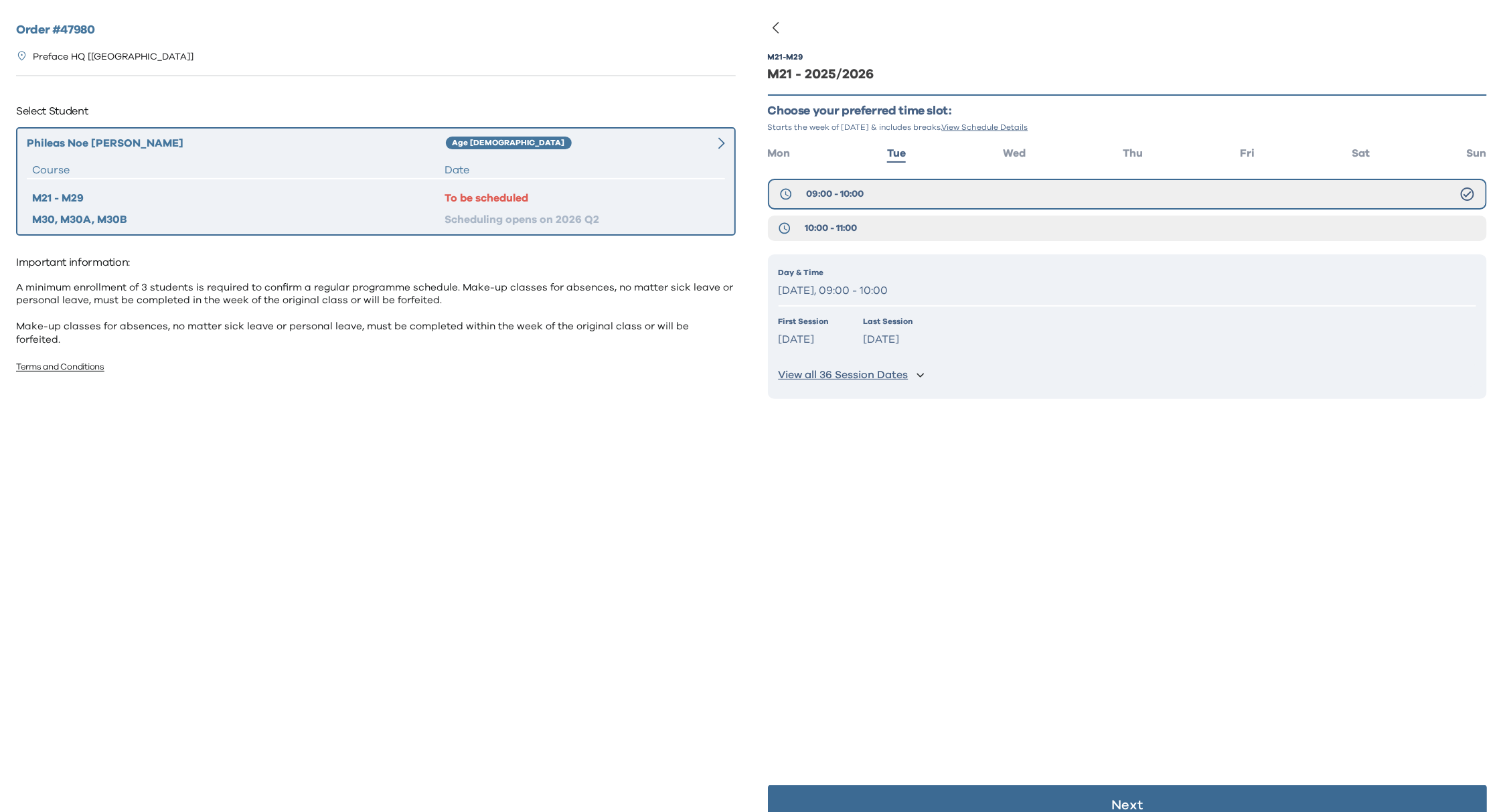
click at [874, 288] on p "Tuesday, 09:00 - 10:00" at bounding box center [1128, 290] width 698 height 19
click at [984, 338] on div "First Session Sep 09 2025 Last Session Jun 09 2026" at bounding box center [1128, 332] width 698 height 34
click at [876, 374] on p "View all 36 Session Dates" at bounding box center [843, 375] width 130 height 14
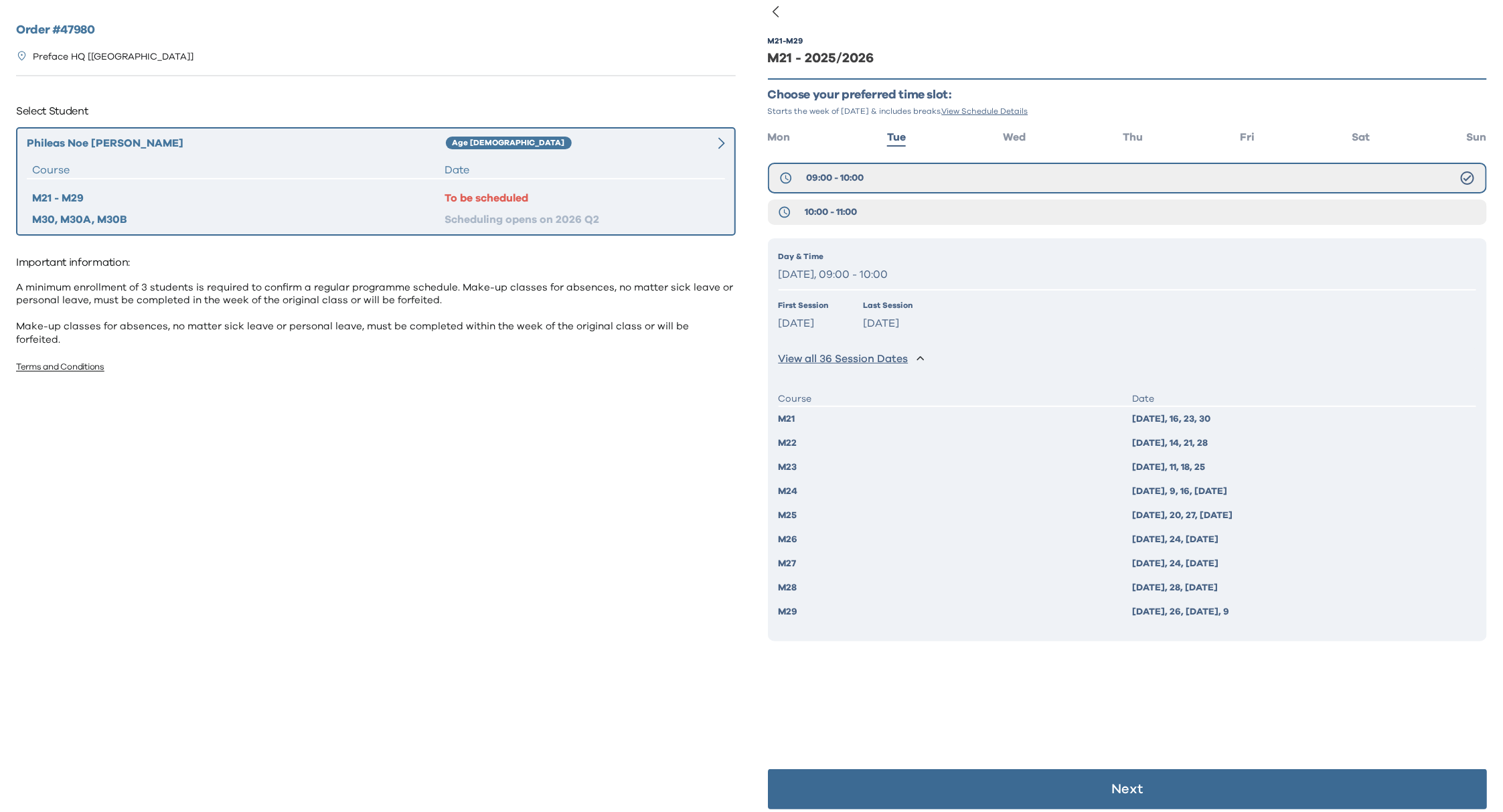
scroll to position [15, 0]
click at [1136, 783] on button "Next" at bounding box center [1128, 790] width 720 height 40
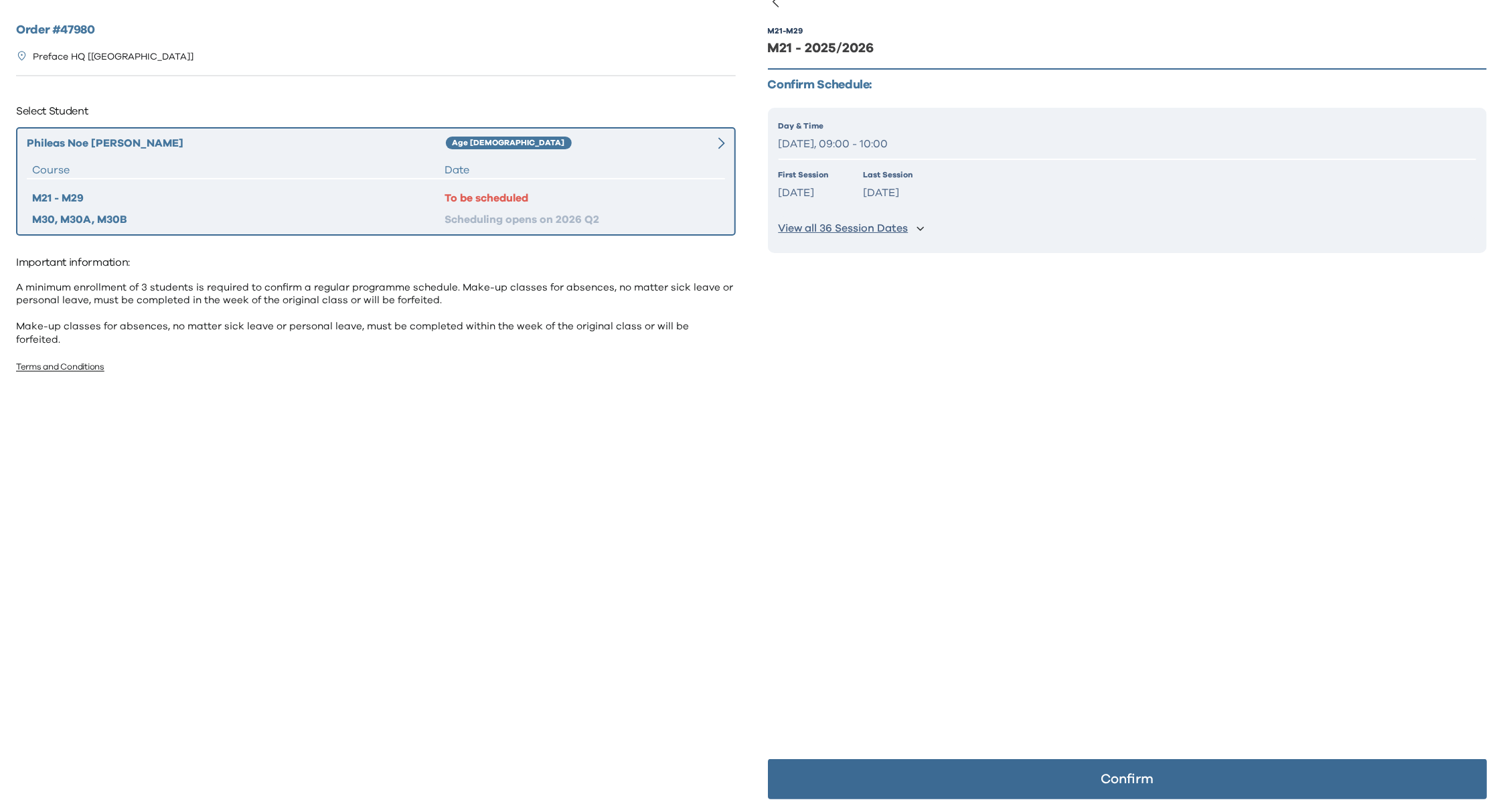
scroll to position [26, 0]
click at [1101, 780] on p "Confirm" at bounding box center [1127, 778] width 53 height 13
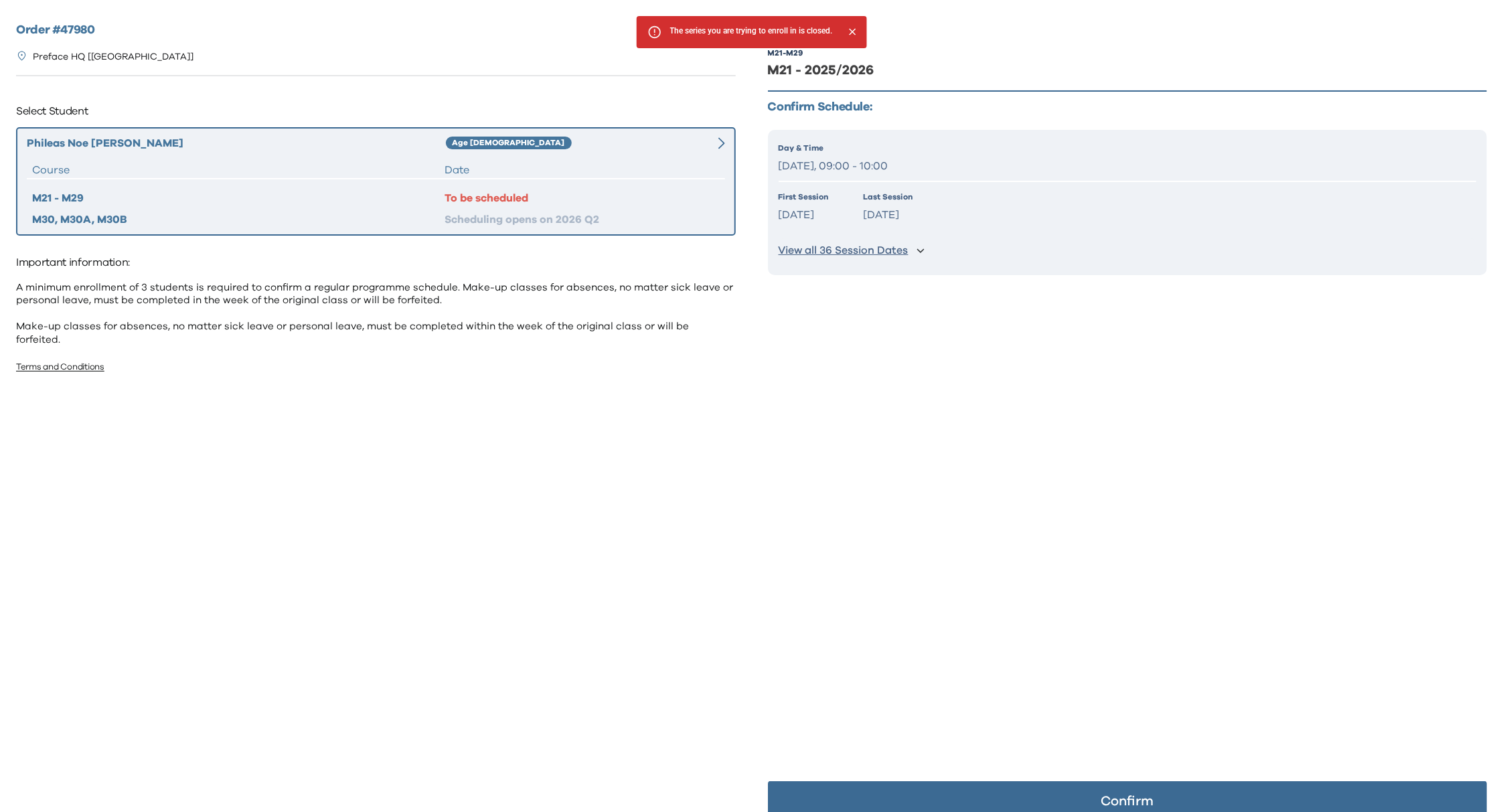
scroll to position [0, 0]
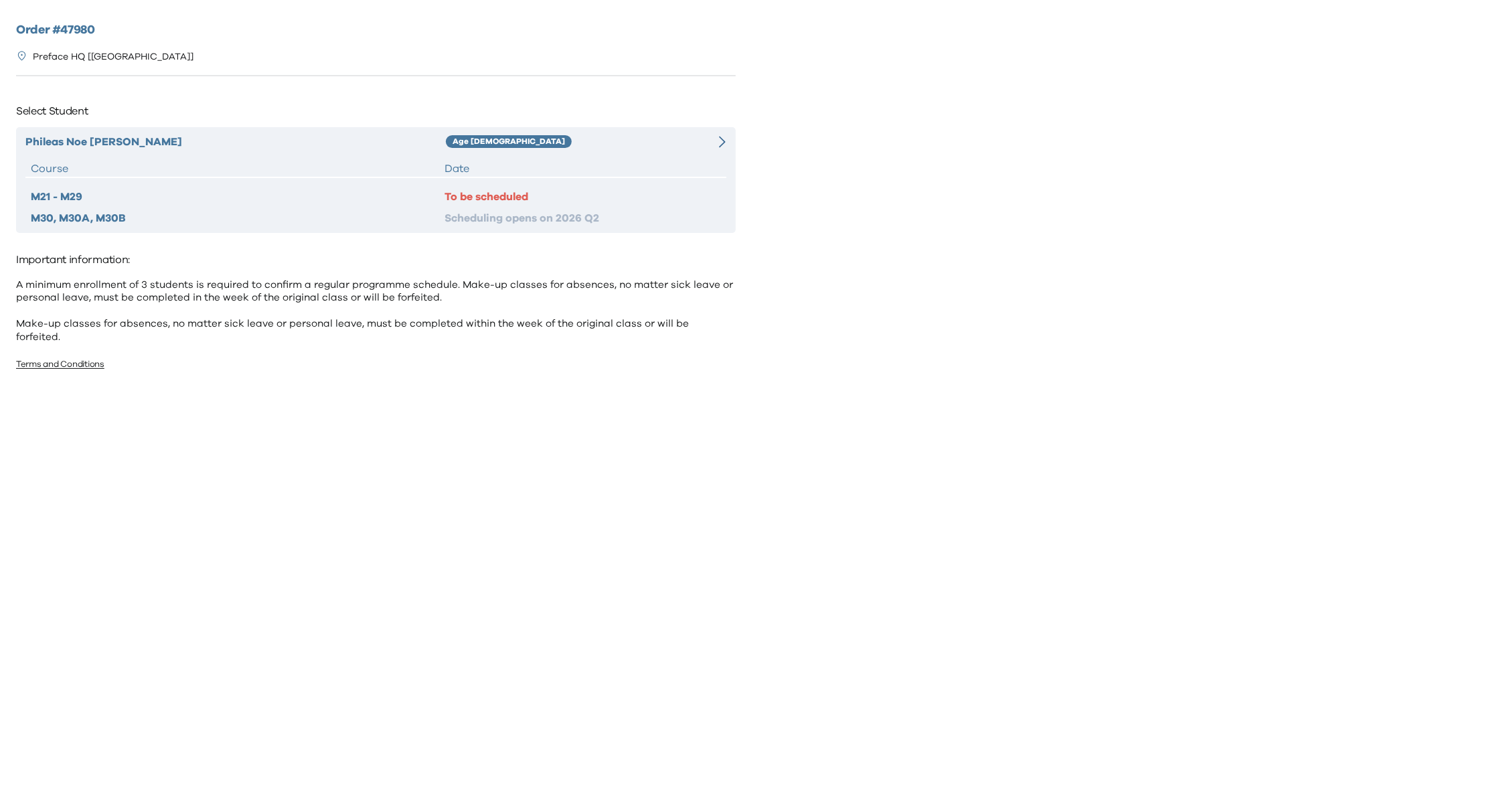
click at [671, 152] on div "Phileas [PERSON_NAME] [PERSON_NAME] Age [DEMOGRAPHIC_DATA] Course Date M21 - M2…" at bounding box center [376, 180] width 720 height 106
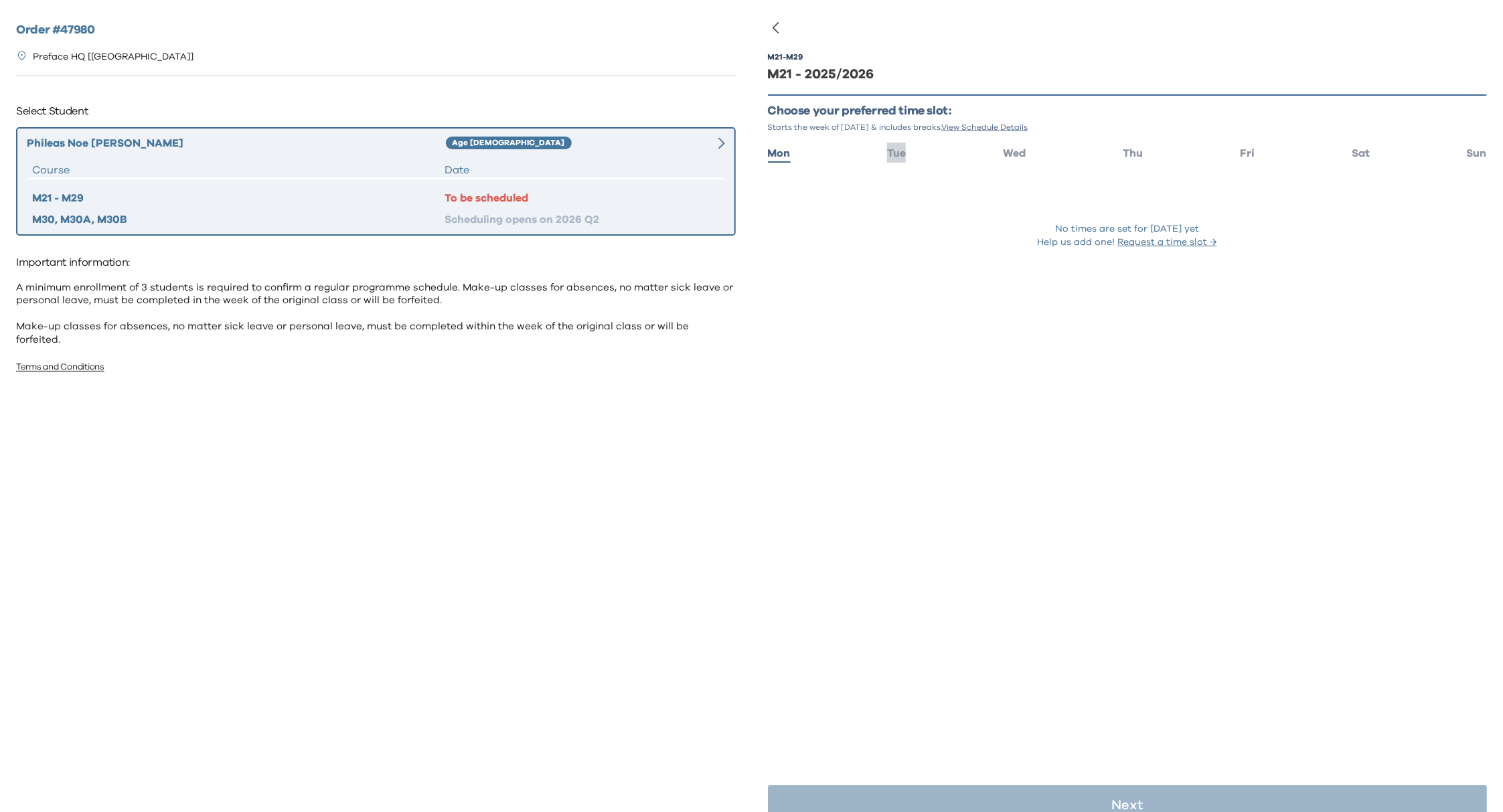
click at [898, 151] on span "Tue" at bounding box center [896, 153] width 18 height 11
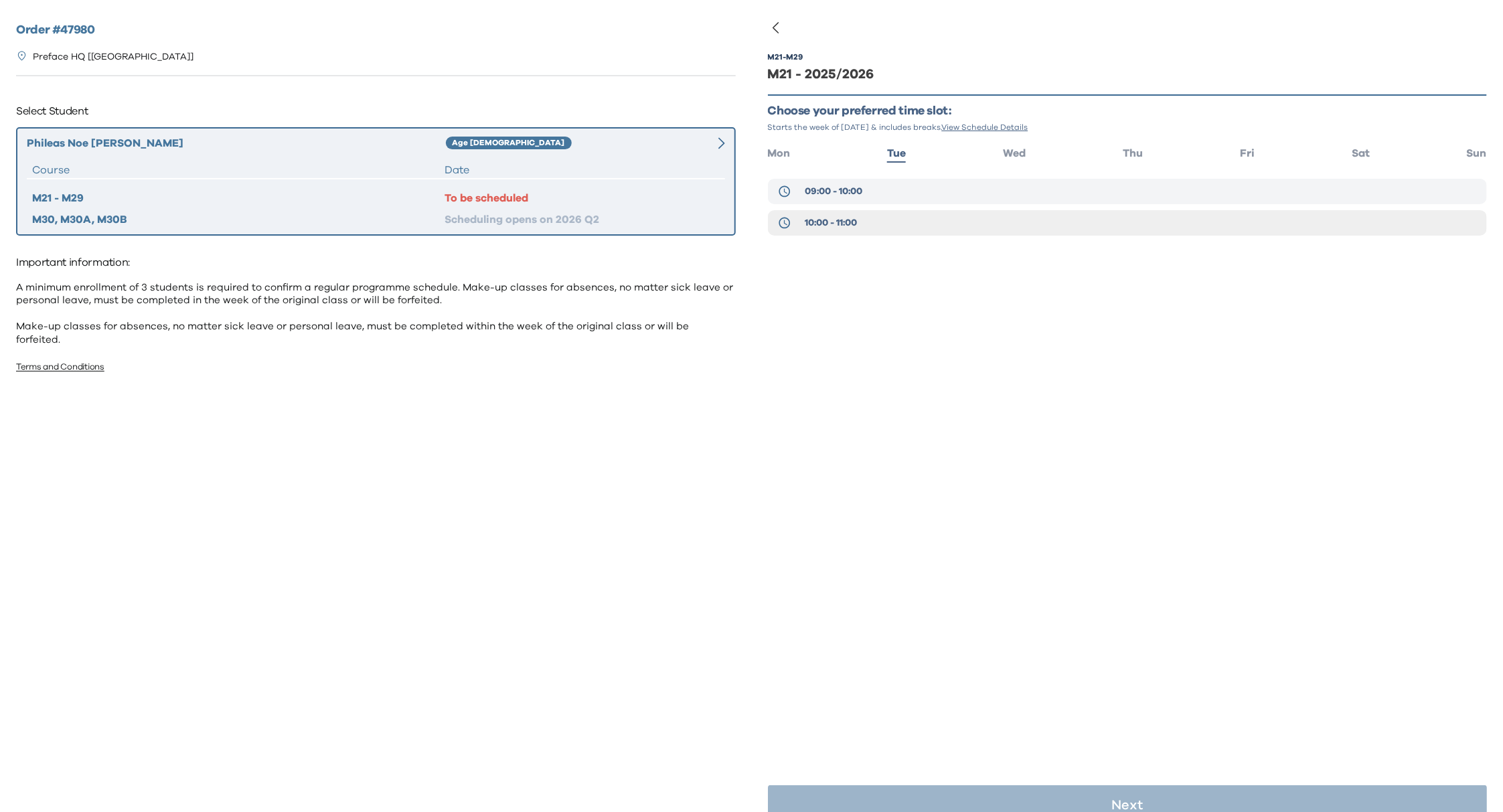
click at [868, 191] on button "09:00 - 10:00" at bounding box center [1128, 191] width 720 height 25
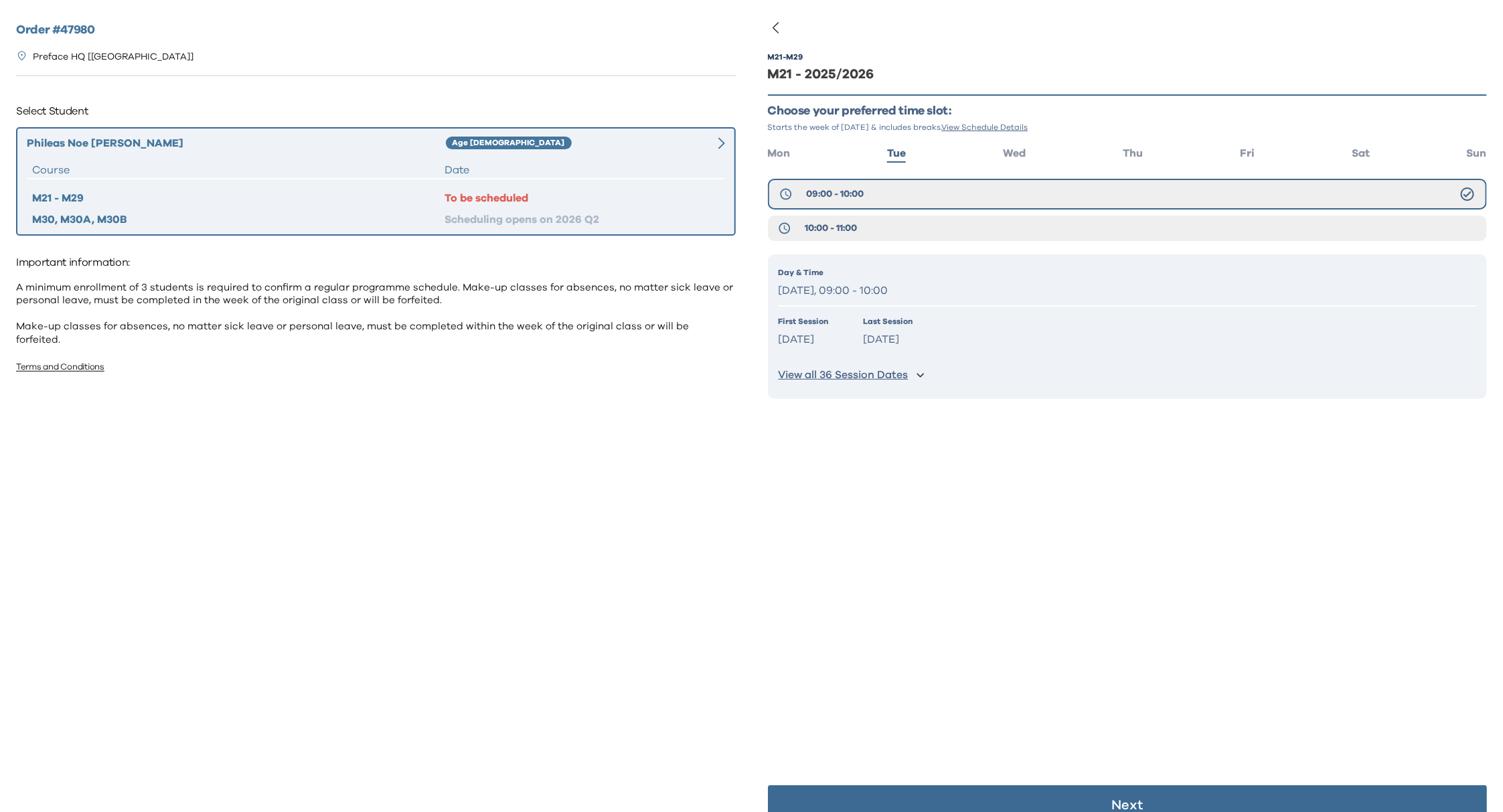
click at [879, 285] on p "[DATE], 09:00 - 10:00" at bounding box center [1128, 290] width 698 height 19
click at [948, 343] on div "First Session [DATE] Last Session [DATE]" at bounding box center [1128, 332] width 698 height 34
drag, startPoint x: 1093, startPoint y: 293, endPoint x: 1092, endPoint y: 300, distance: 7.1
click at [1093, 292] on p "[DATE], 09:00 - 10:00" at bounding box center [1128, 290] width 698 height 19
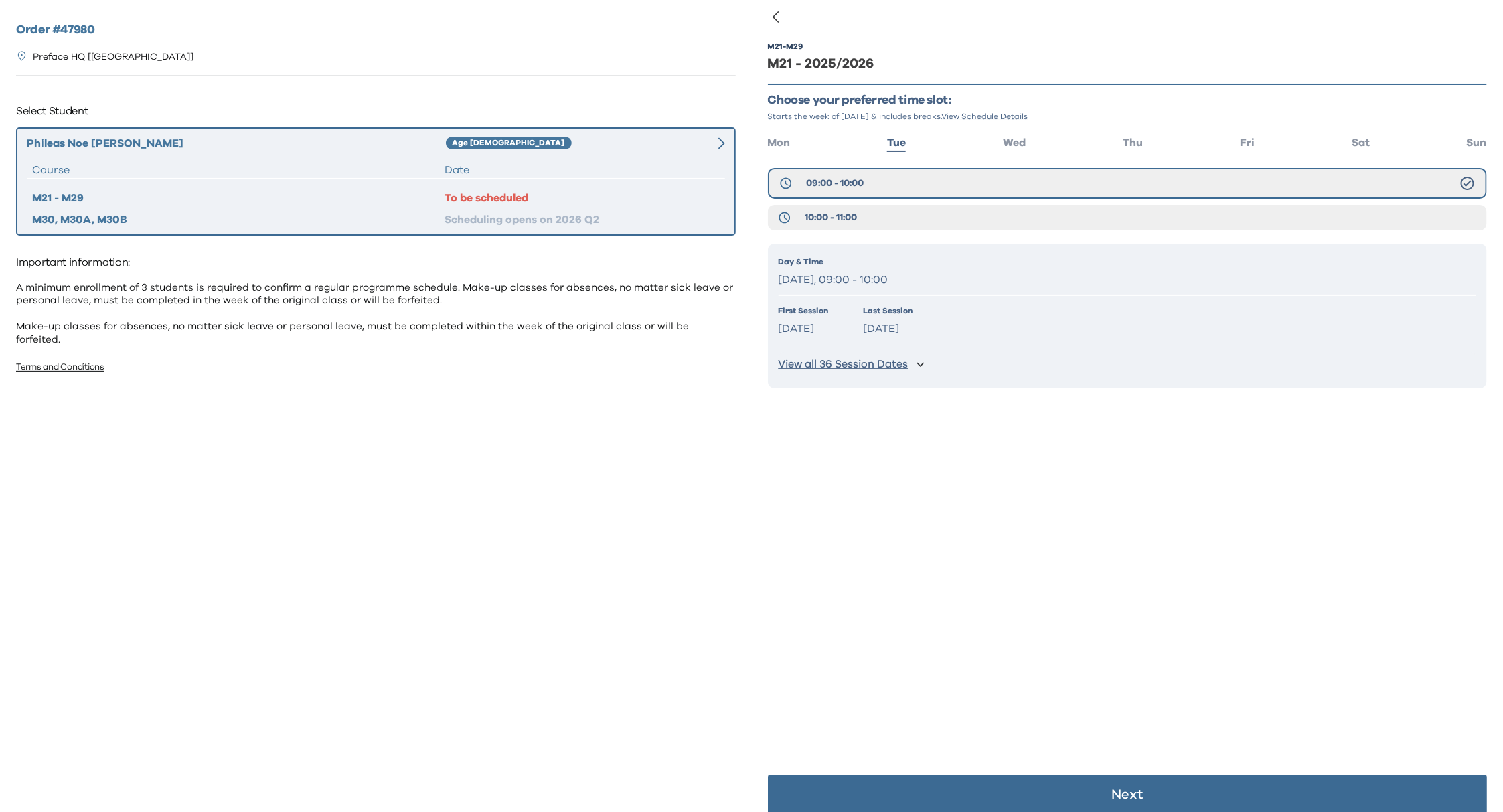
scroll to position [26, 0]
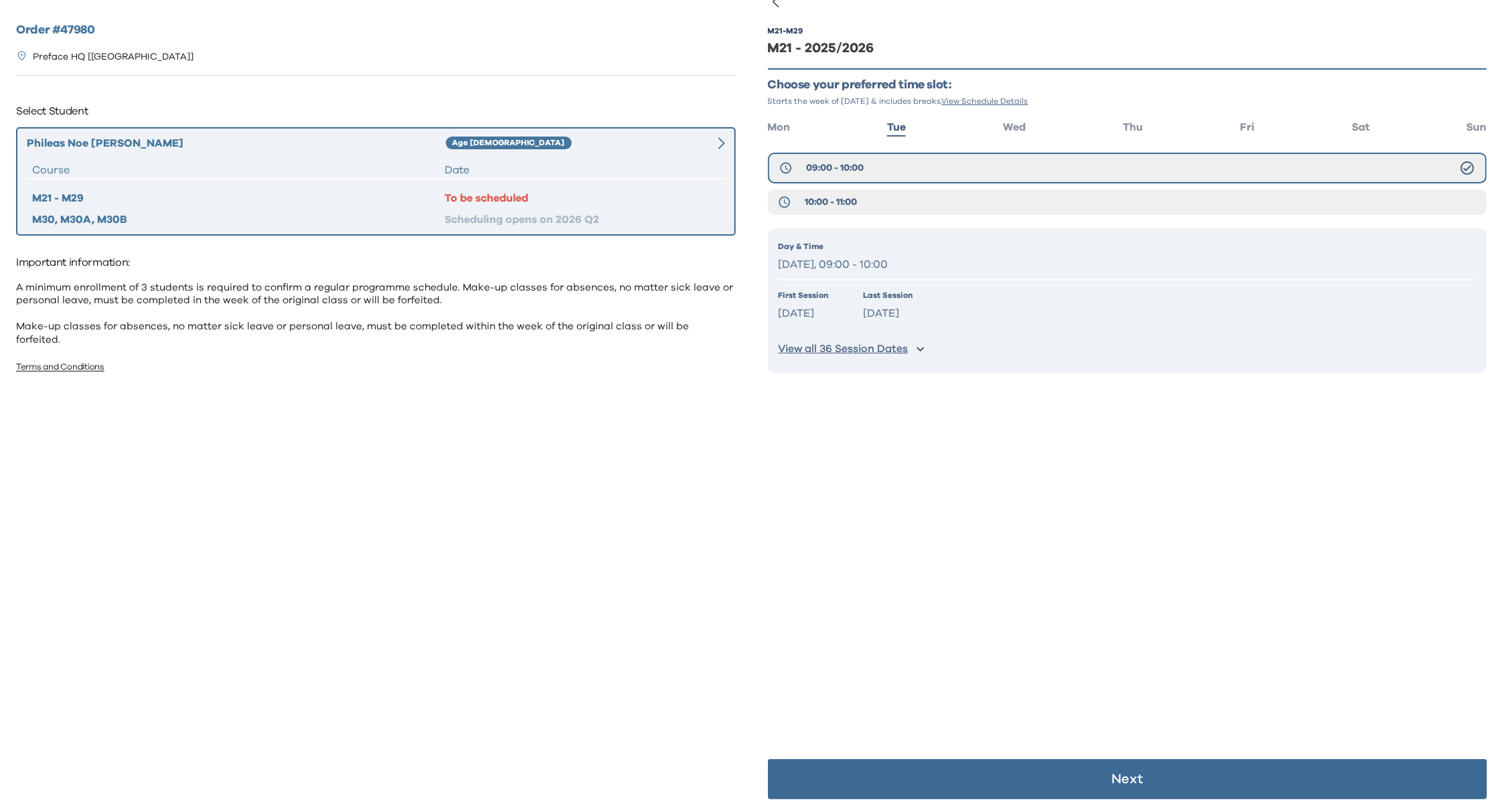
click at [1110, 769] on button "Next" at bounding box center [1128, 779] width 720 height 40
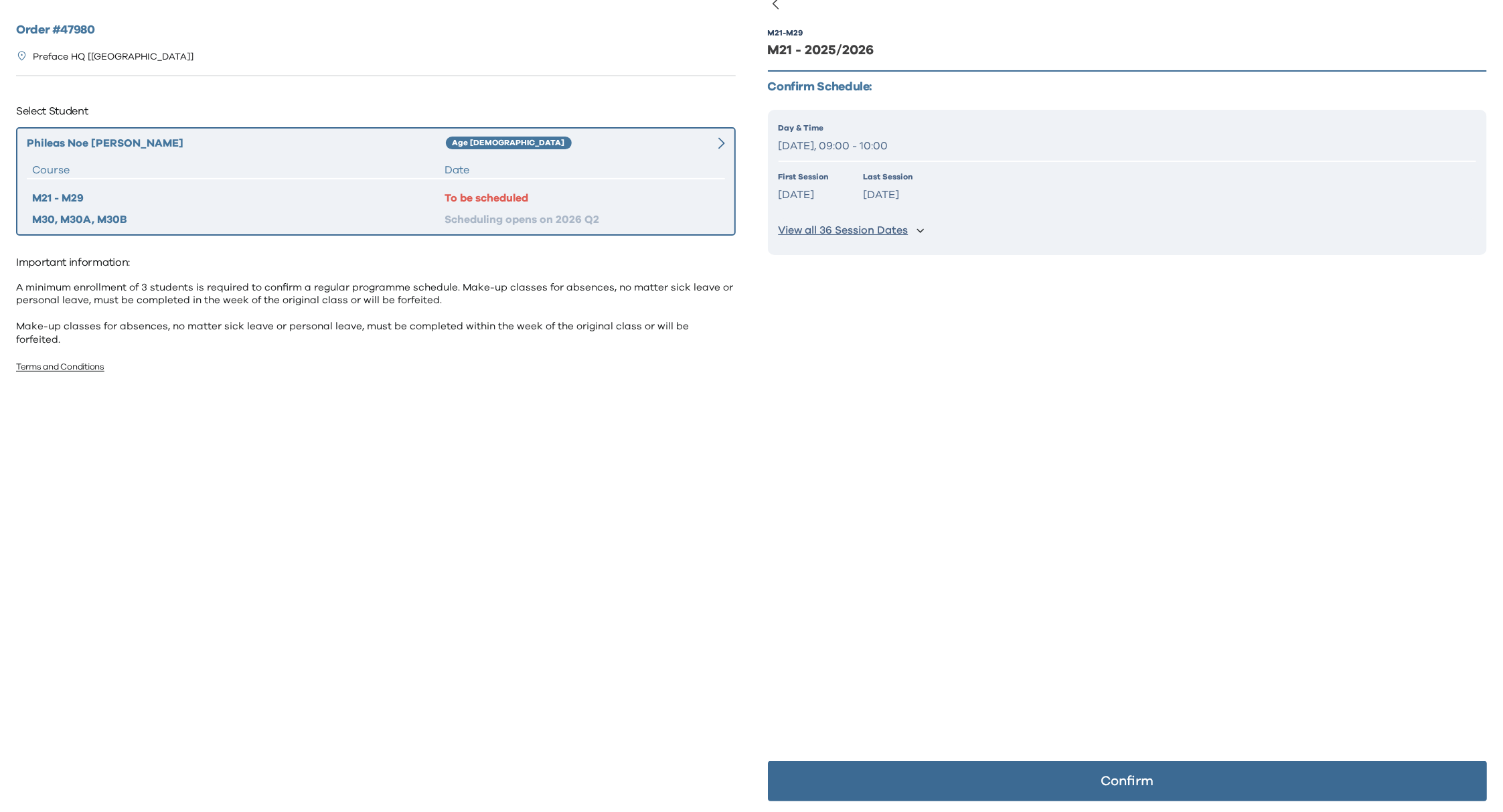
scroll to position [22, 0]
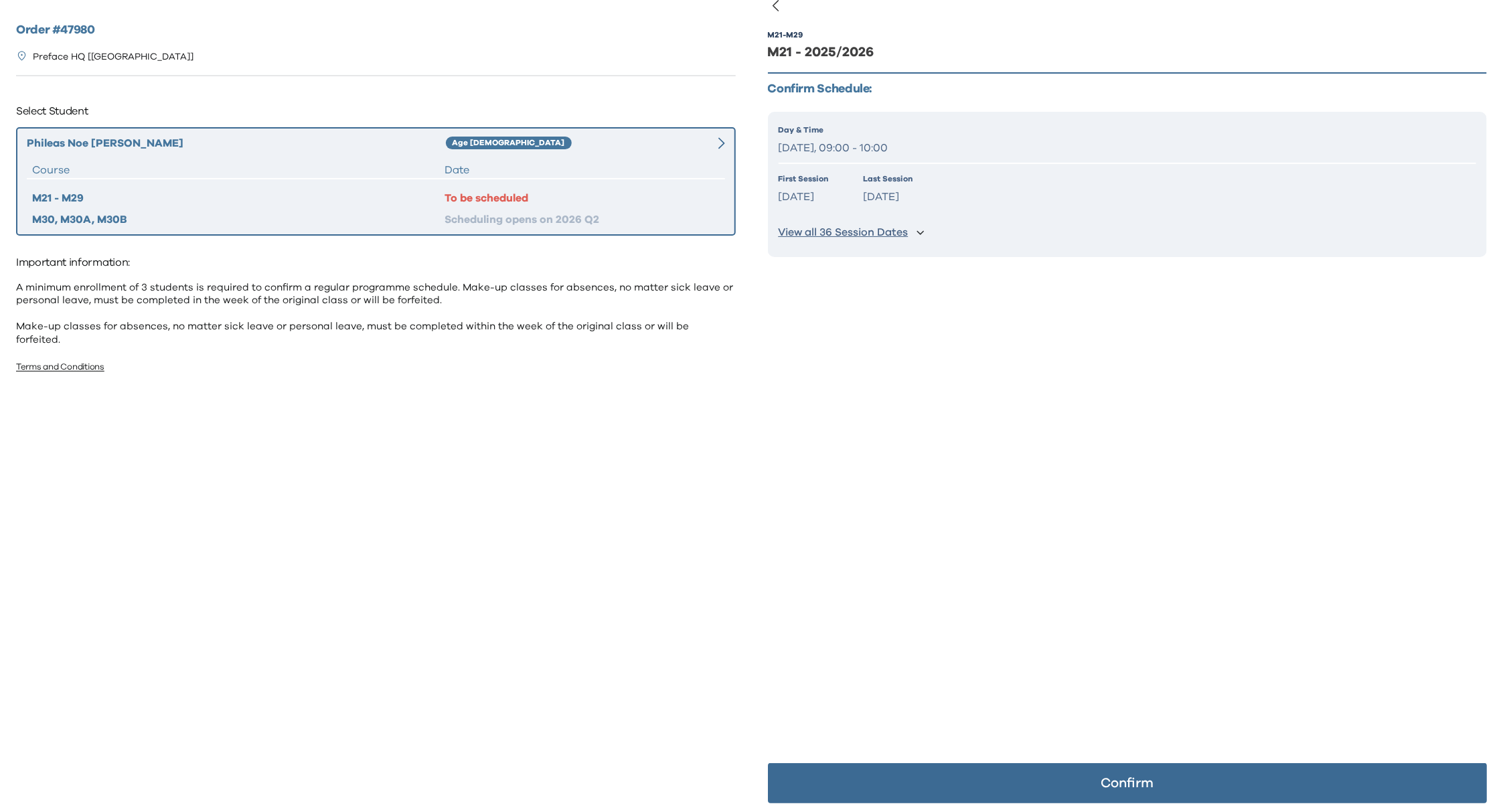
click at [1111, 780] on p "Confirm" at bounding box center [1127, 783] width 53 height 13
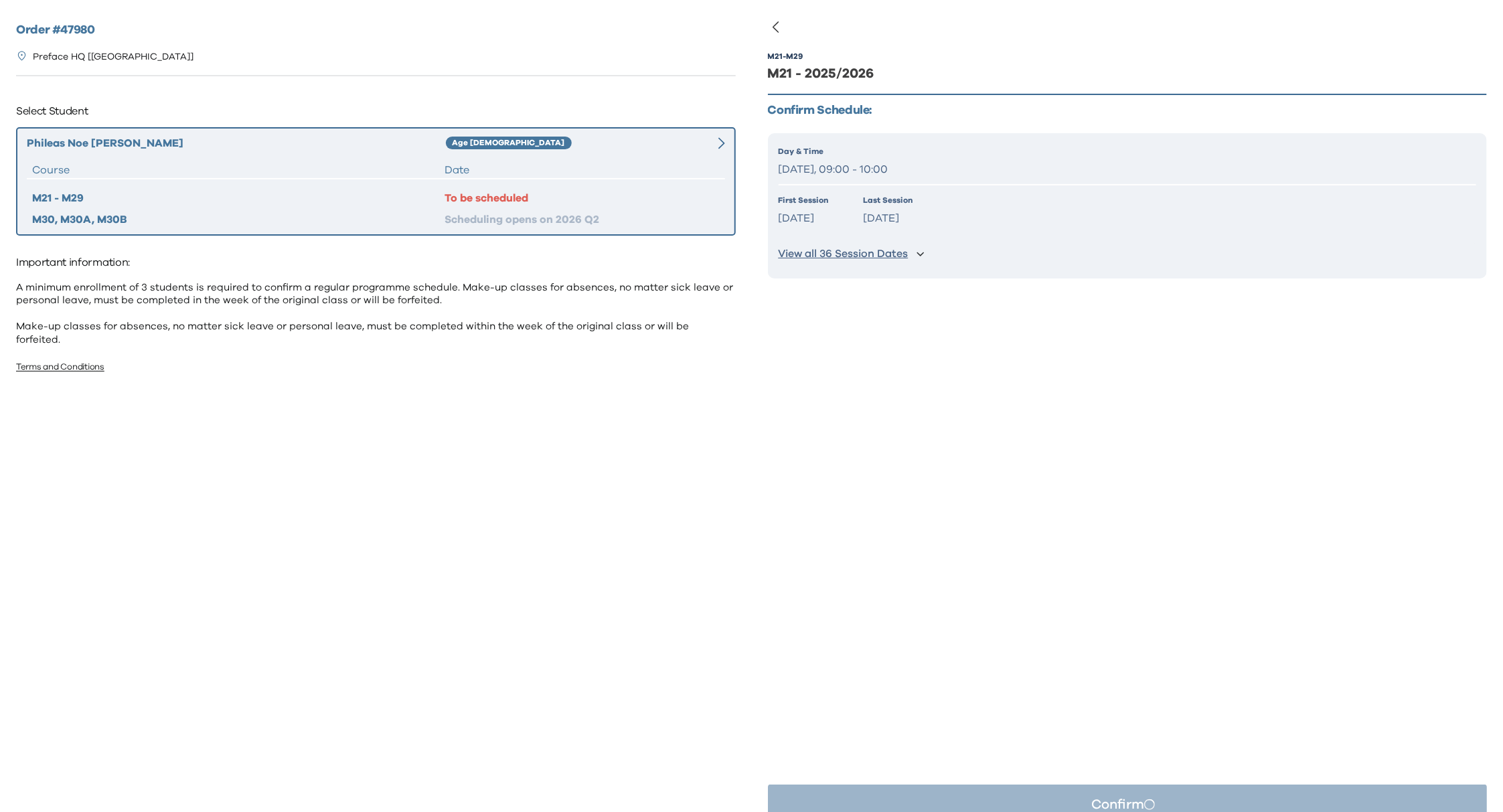
scroll to position [0, 0]
